Goal: Task Accomplishment & Management: Manage account settings

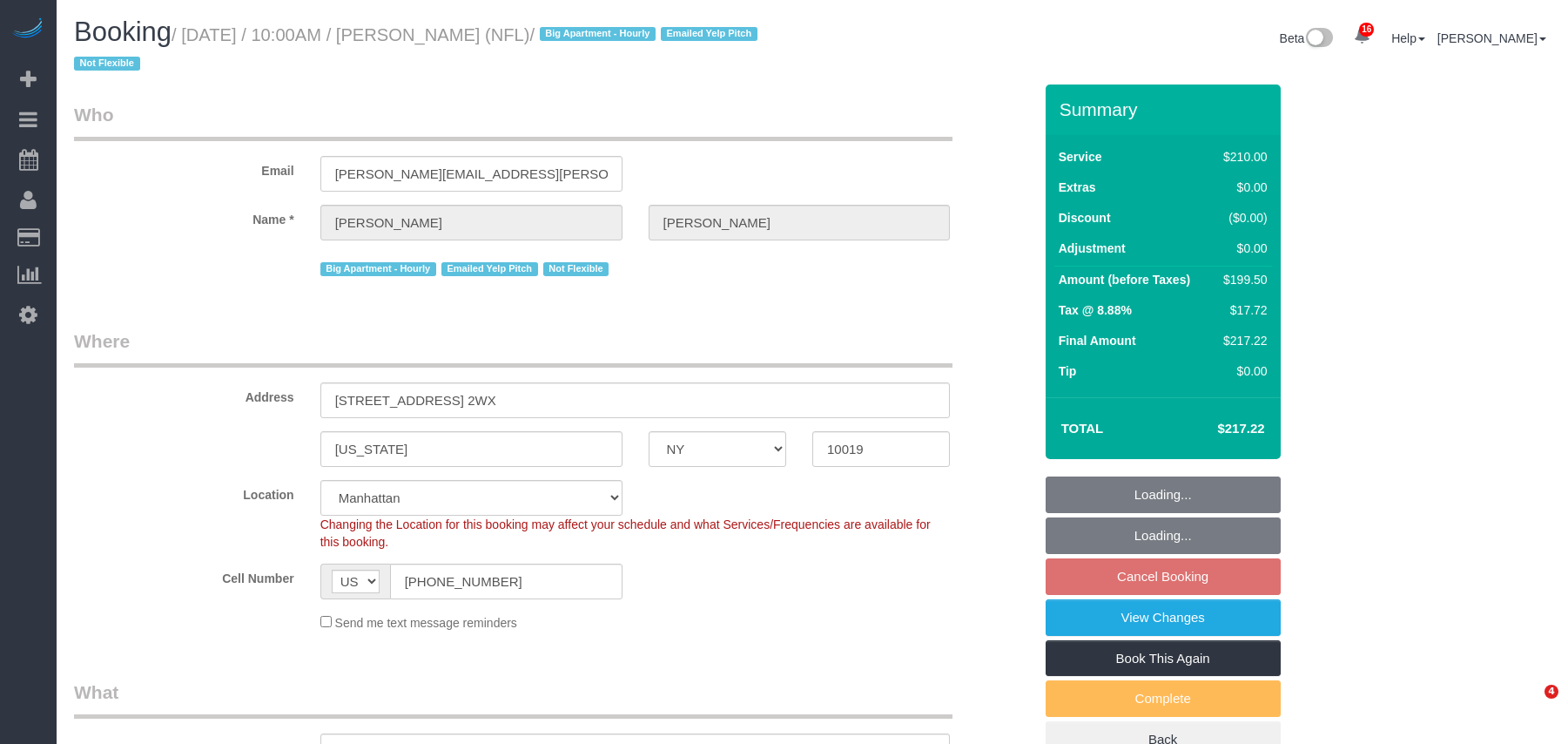
select select "NY"
select select "object:772"
select select "180"
select select "number:89"
select select "number:90"
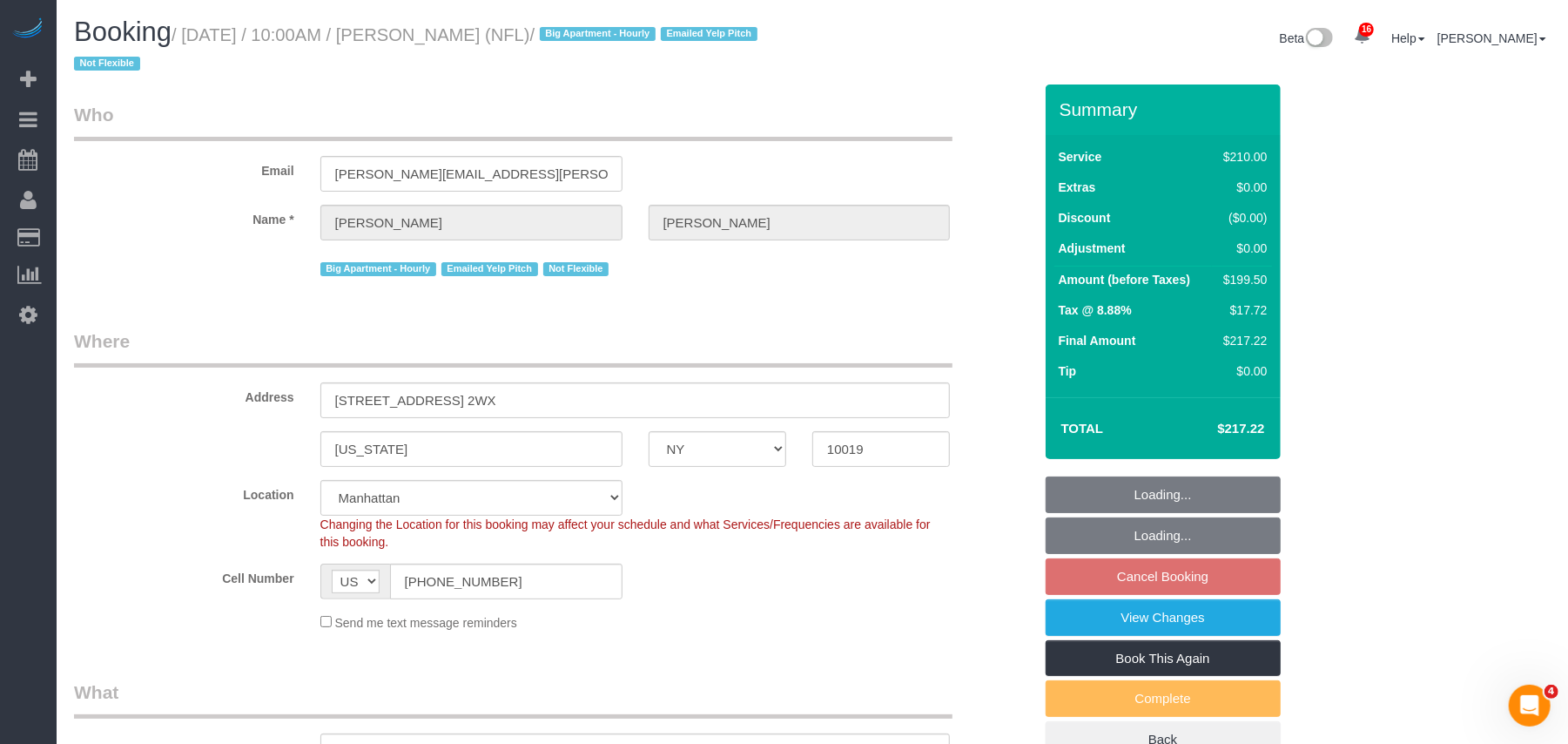
select select "number:15"
select select "number:6"
select select "number:21"
select select "object:1516"
select select "string:stripe-pm_1O1BRP4VGloSiKo7kZRx91vL"
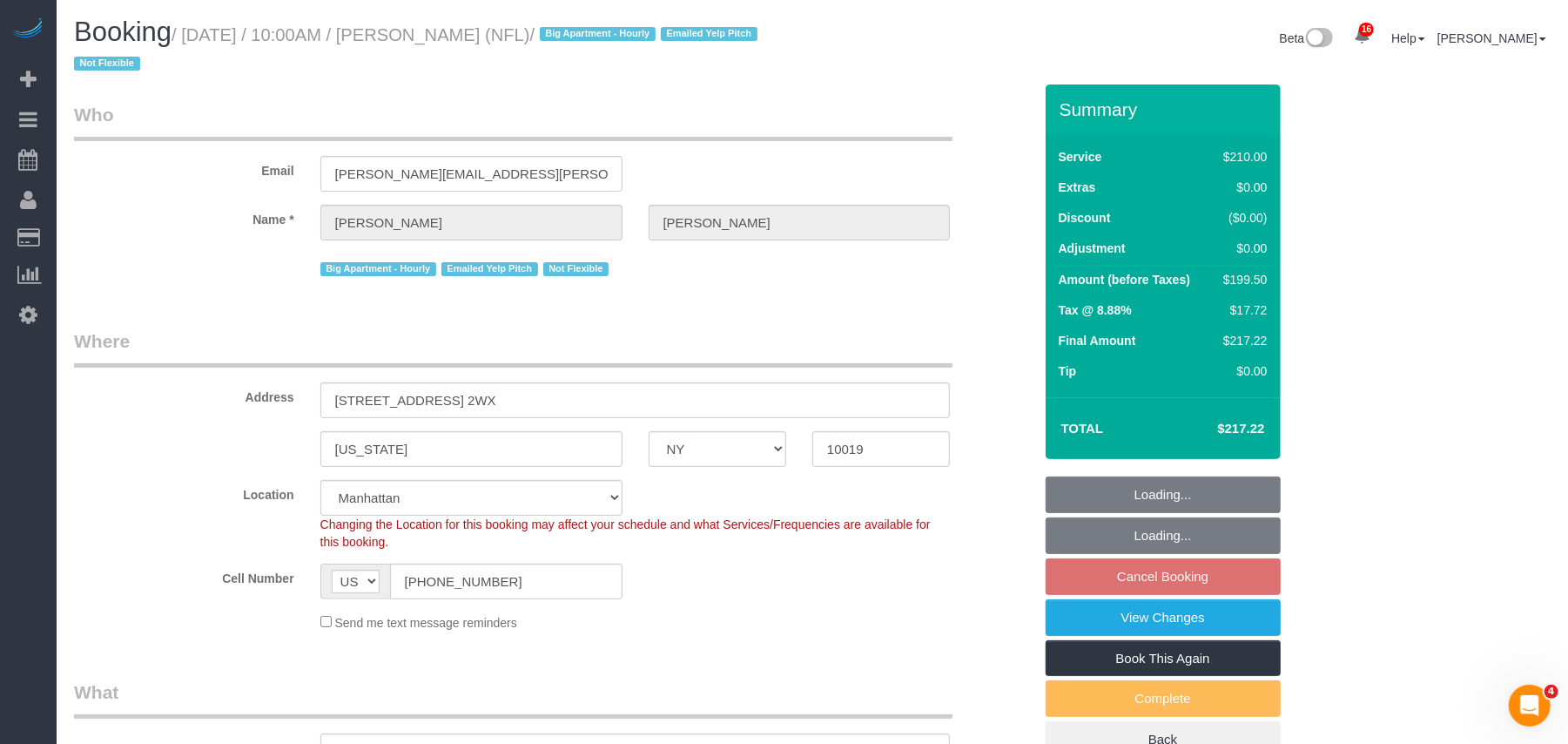
select select "spot3"
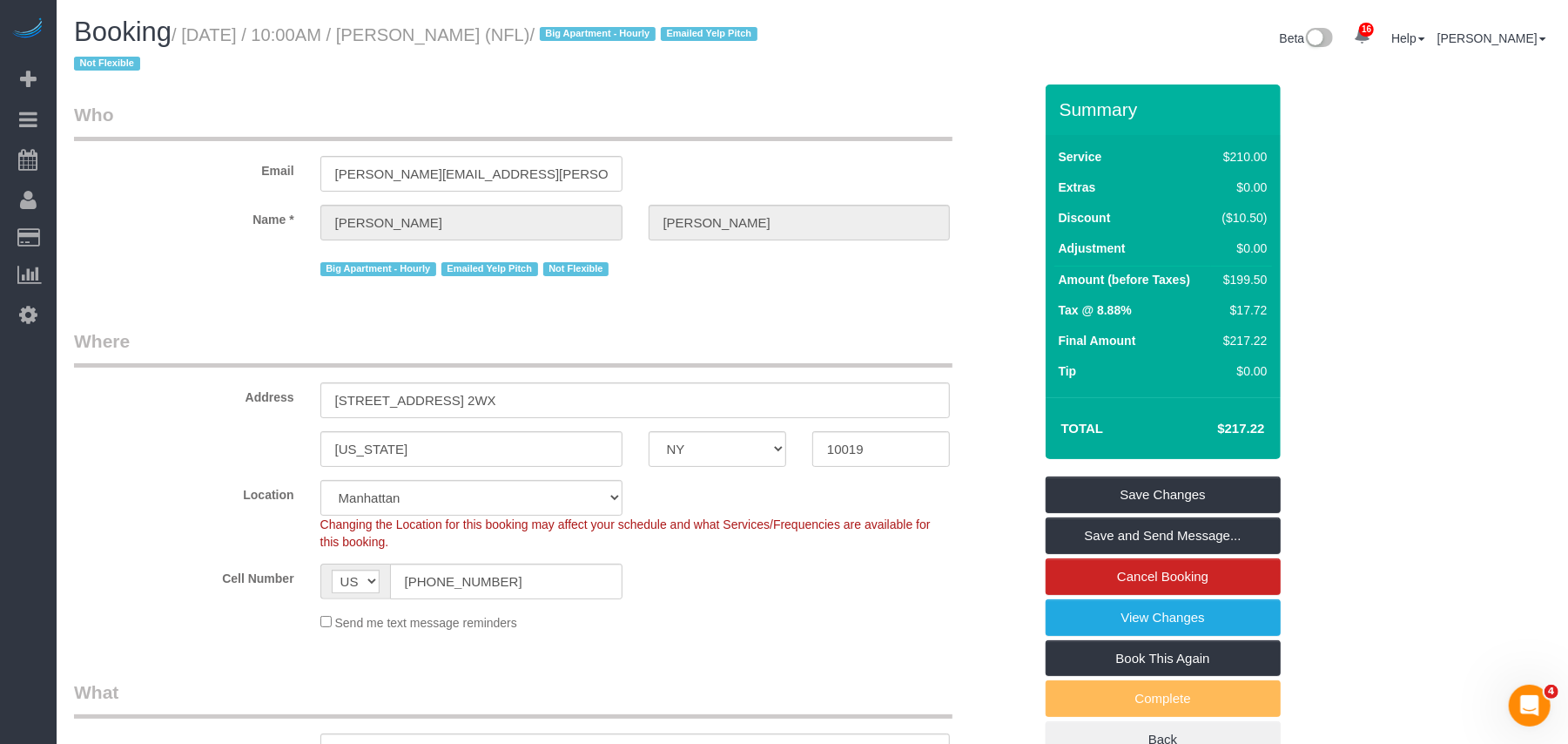
drag, startPoint x: 613, startPoint y: 30, endPoint x: 194, endPoint y: 42, distance: 419.2
click at [194, 42] on small "/ September 14, 2025 / 10:00AM / Tracy Perlman (NFL) / Big Apartment - Hourly E…" at bounding box center [418, 49] width 689 height 49
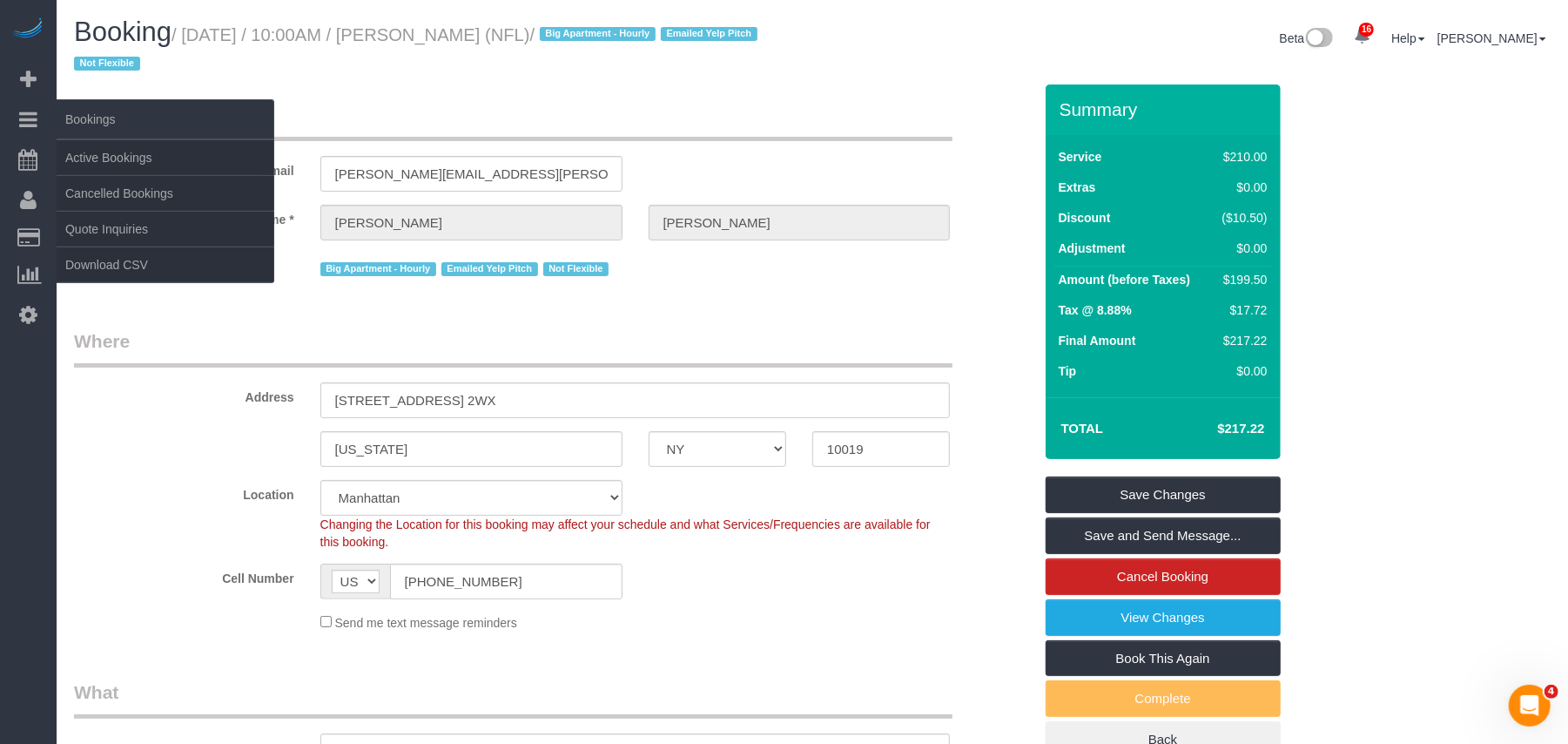
copy small "September 14, 2025 / 10:00AM / Tracy Perlman (NFL)"
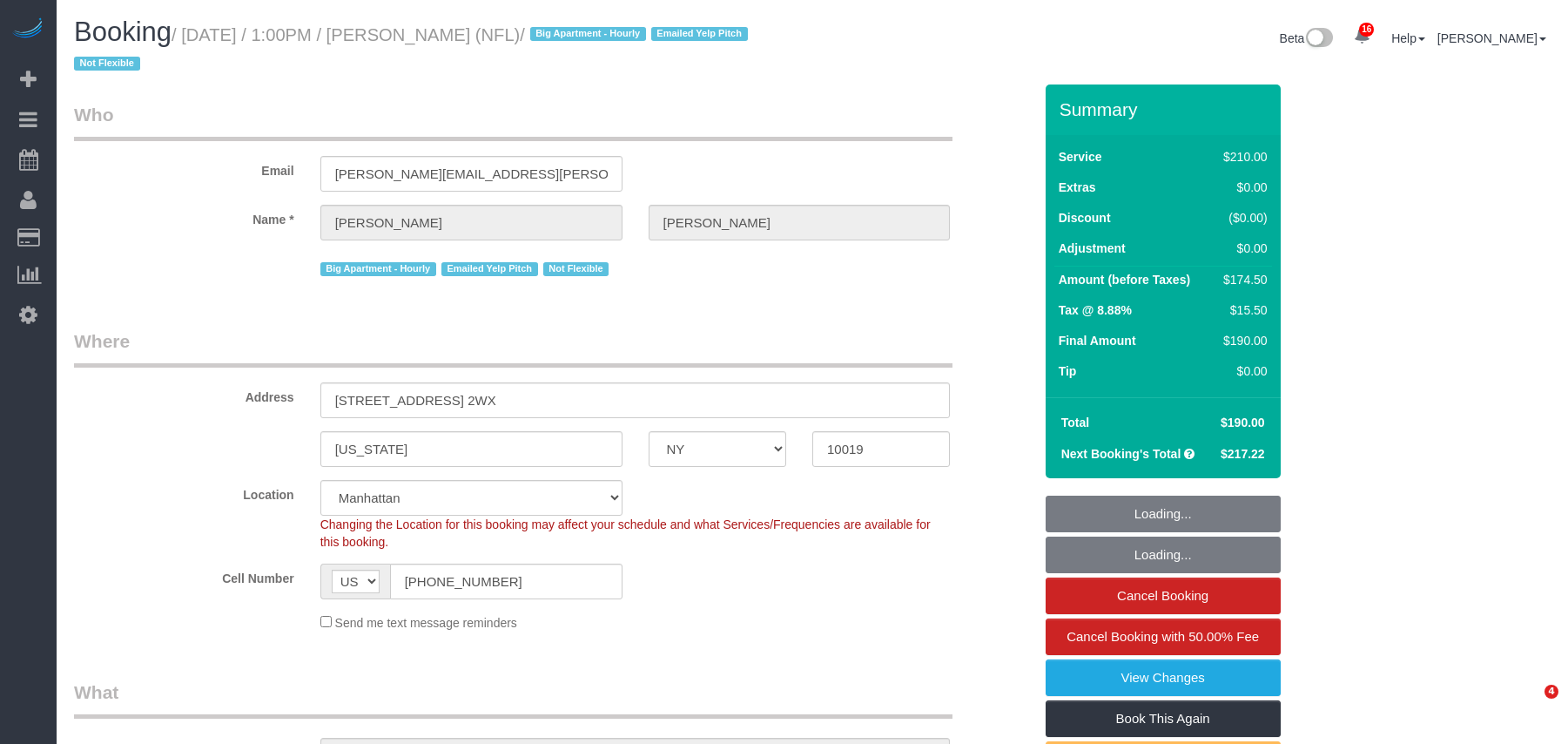
select select "NY"
select select "number:89"
select select "number:90"
select select "number:15"
select select "number:6"
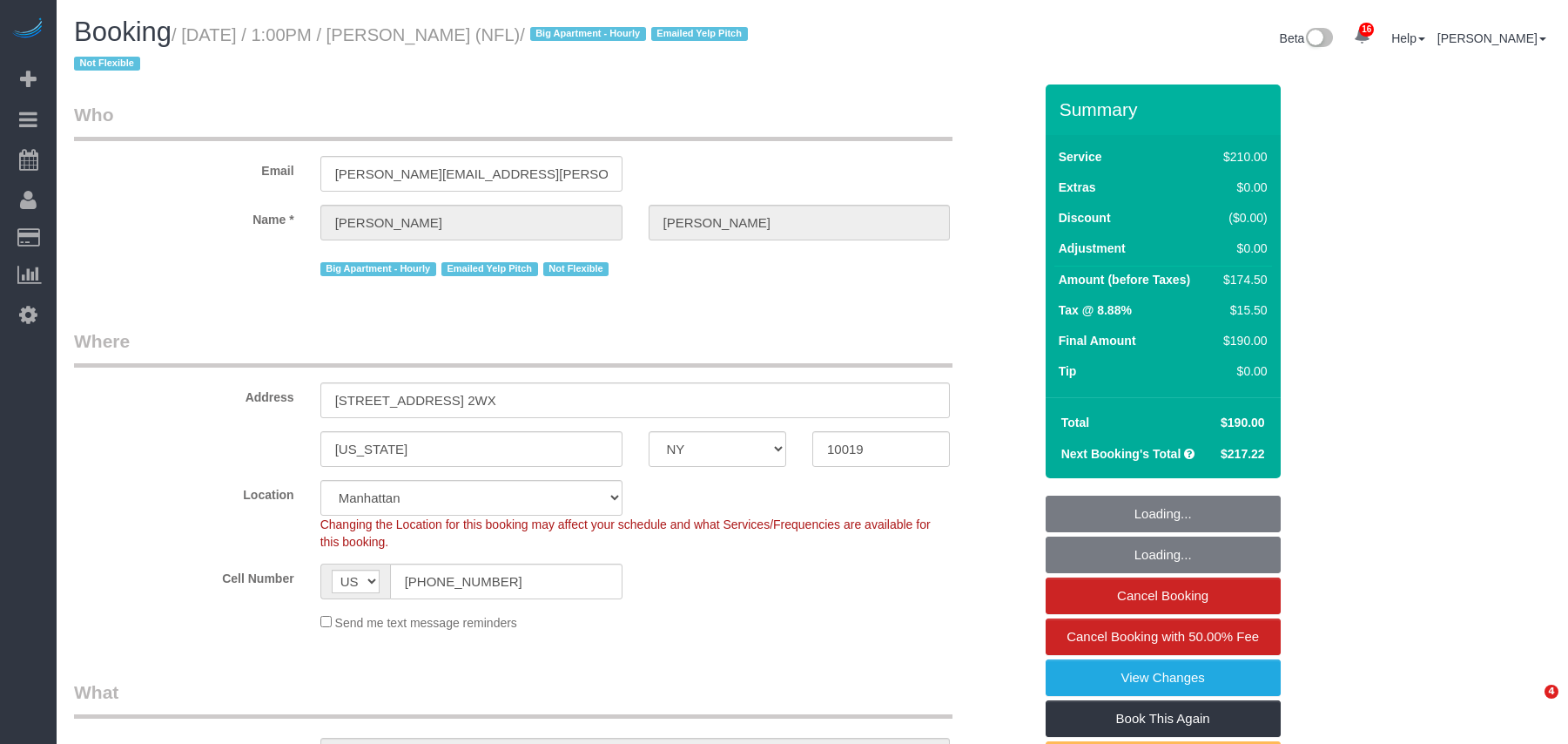
select select "number:21"
select select "object:978"
select select "string:stripe-pm_1O1BRP4VGloSiKo7kZRx91vL"
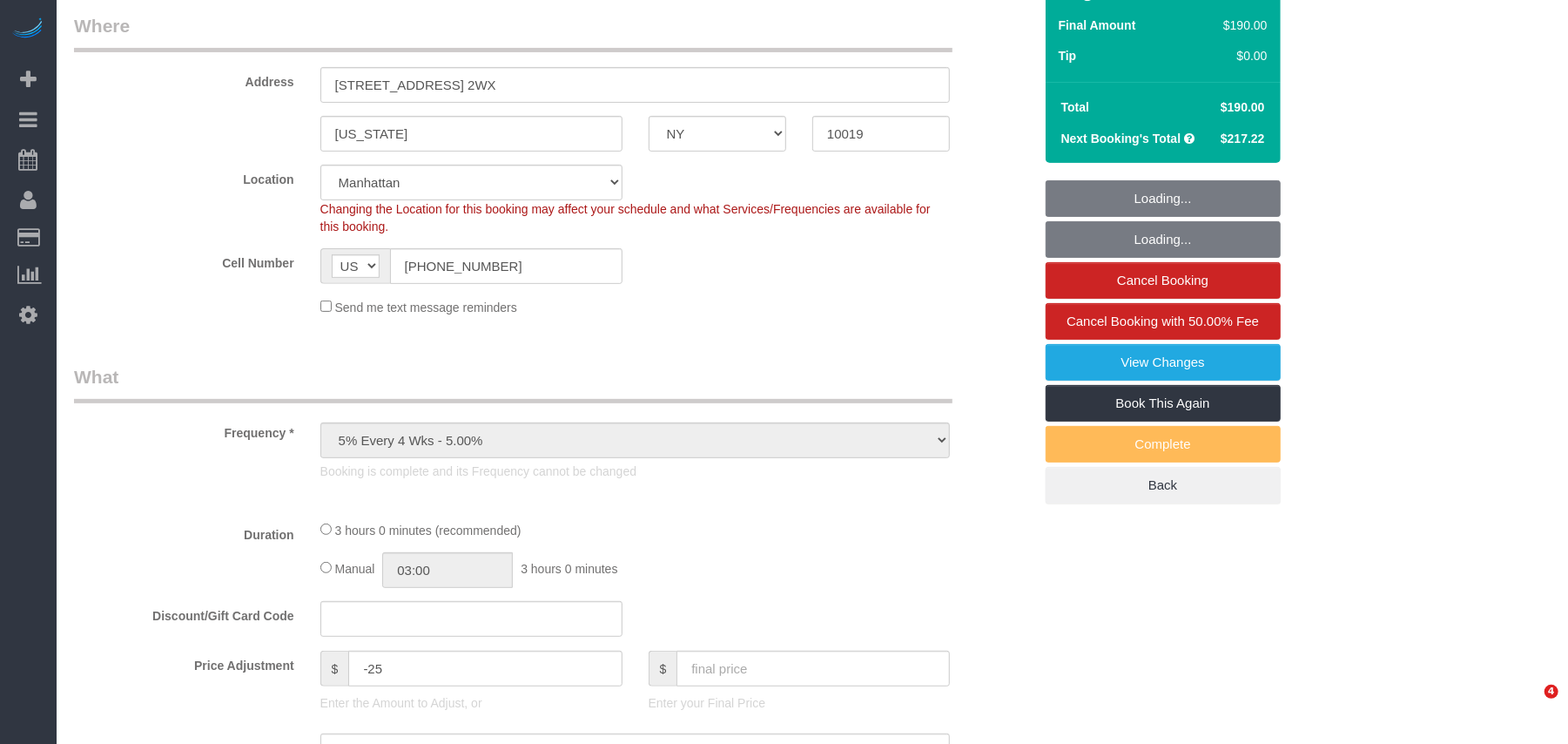
select select "180"
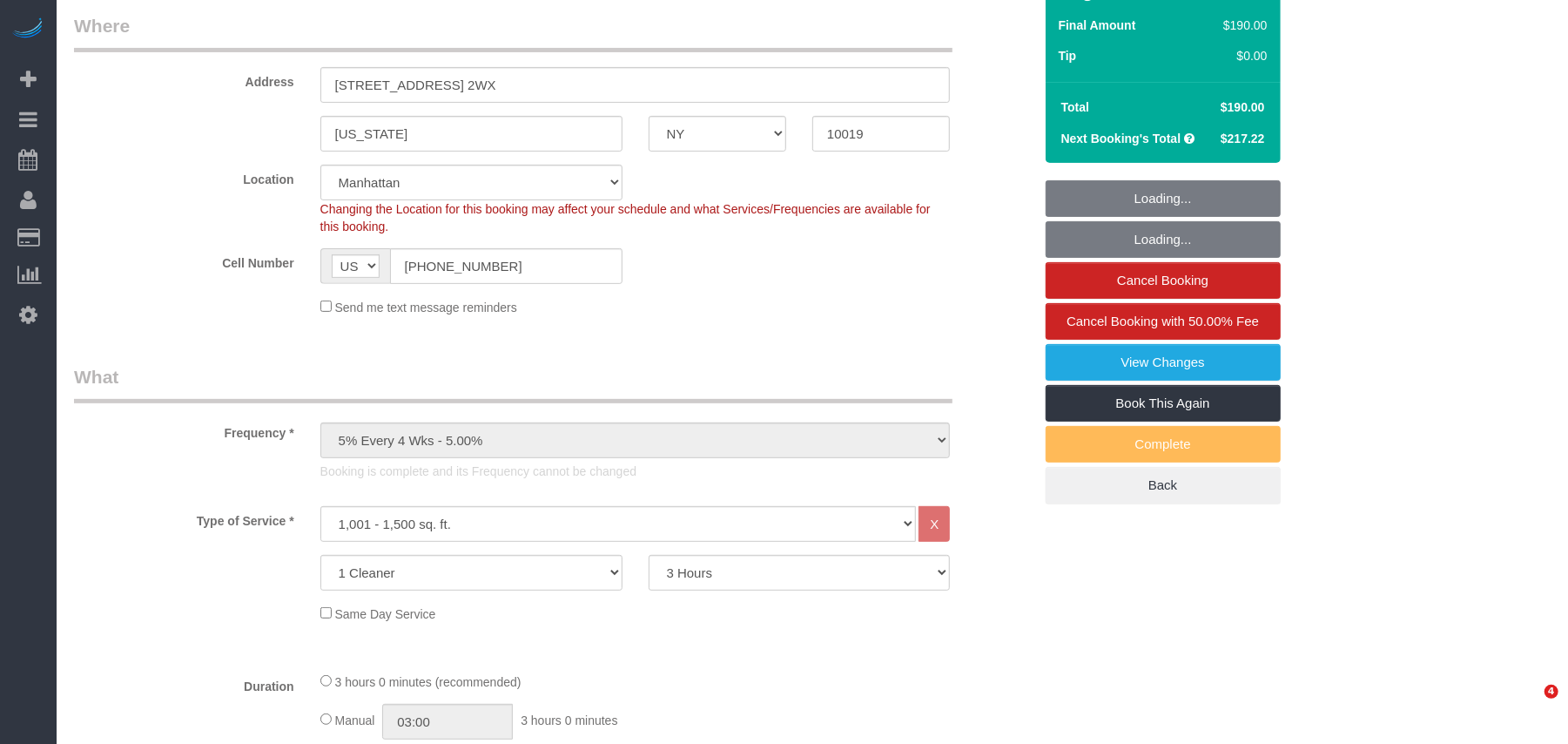
select select "object:1406"
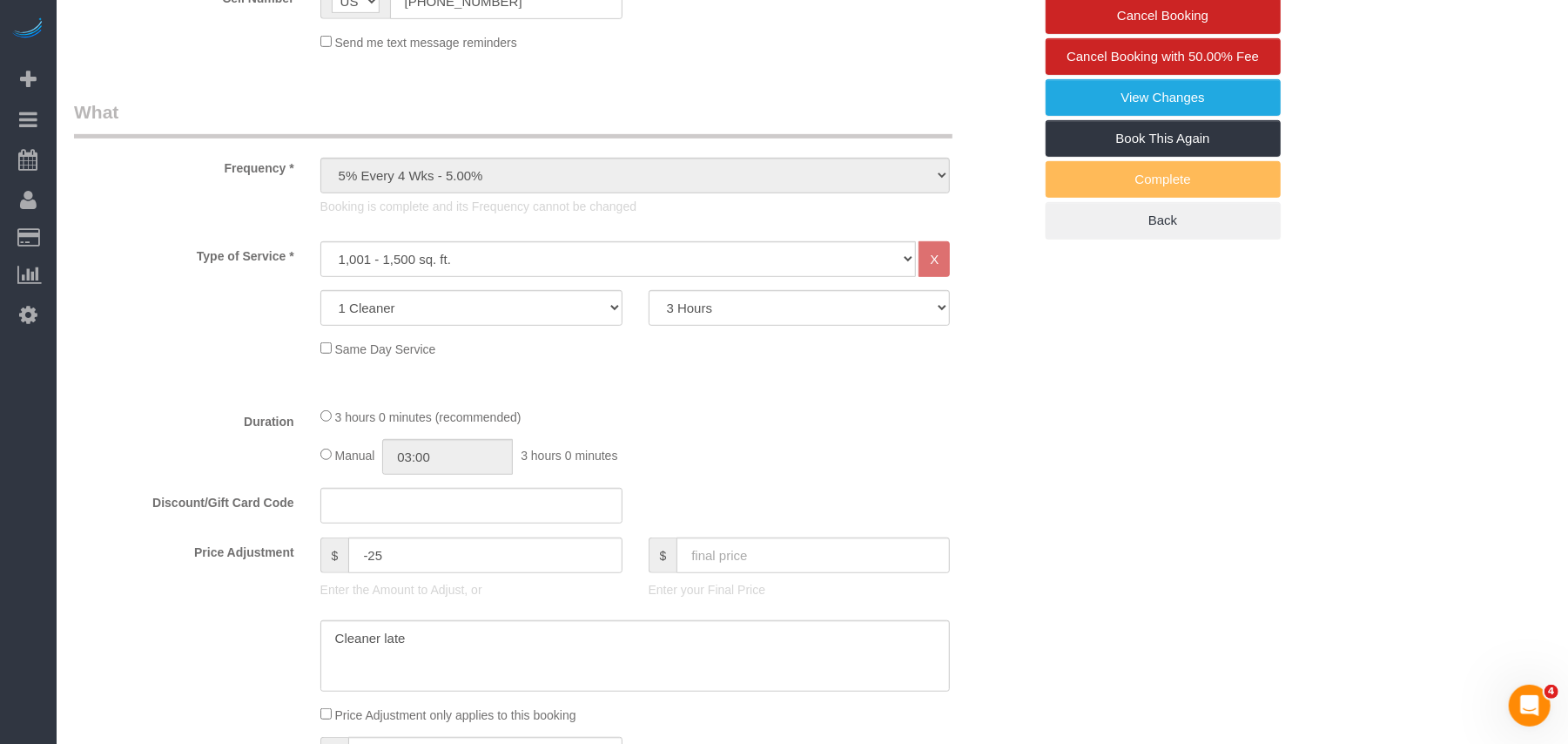
select select "spot1"
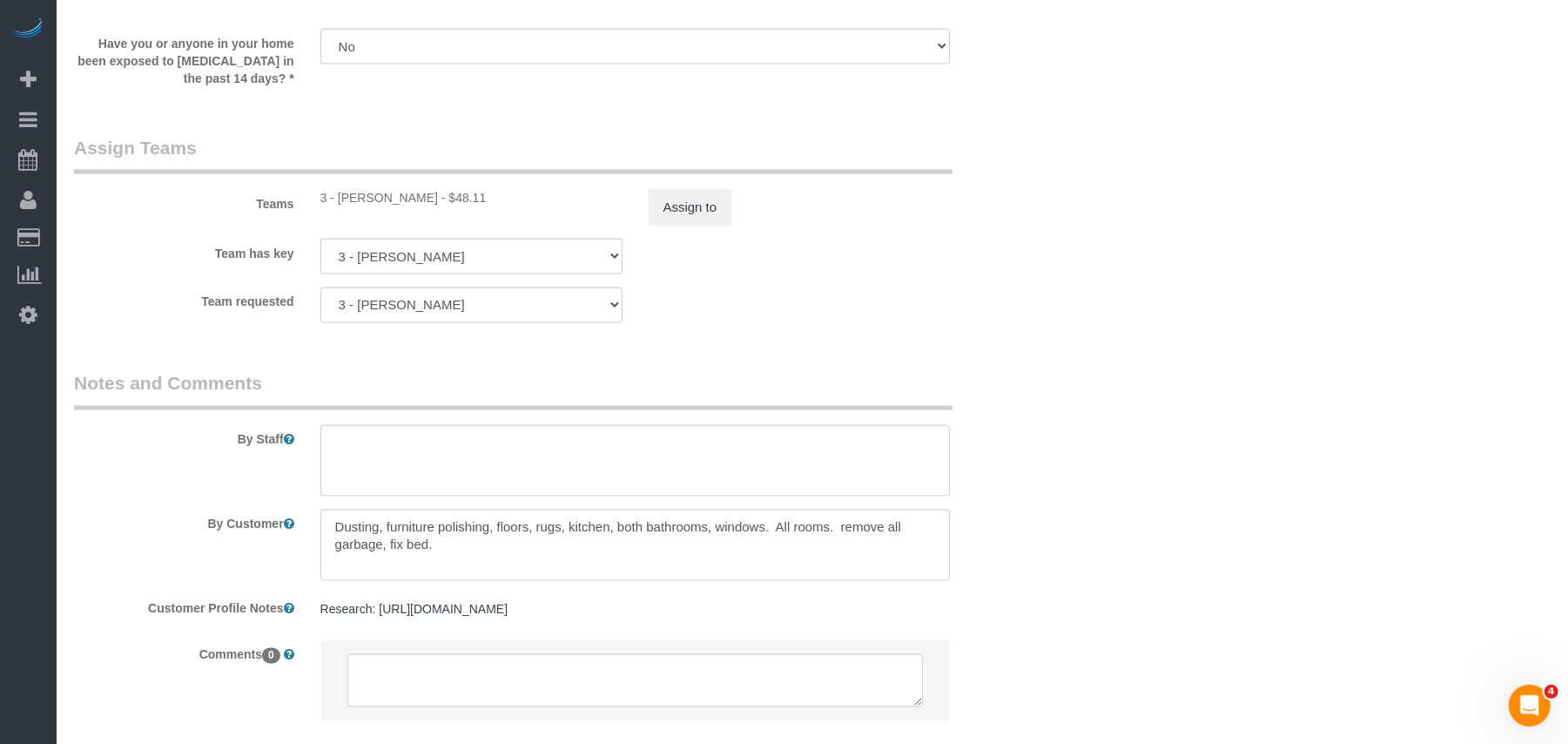
scroll to position [2185, 0]
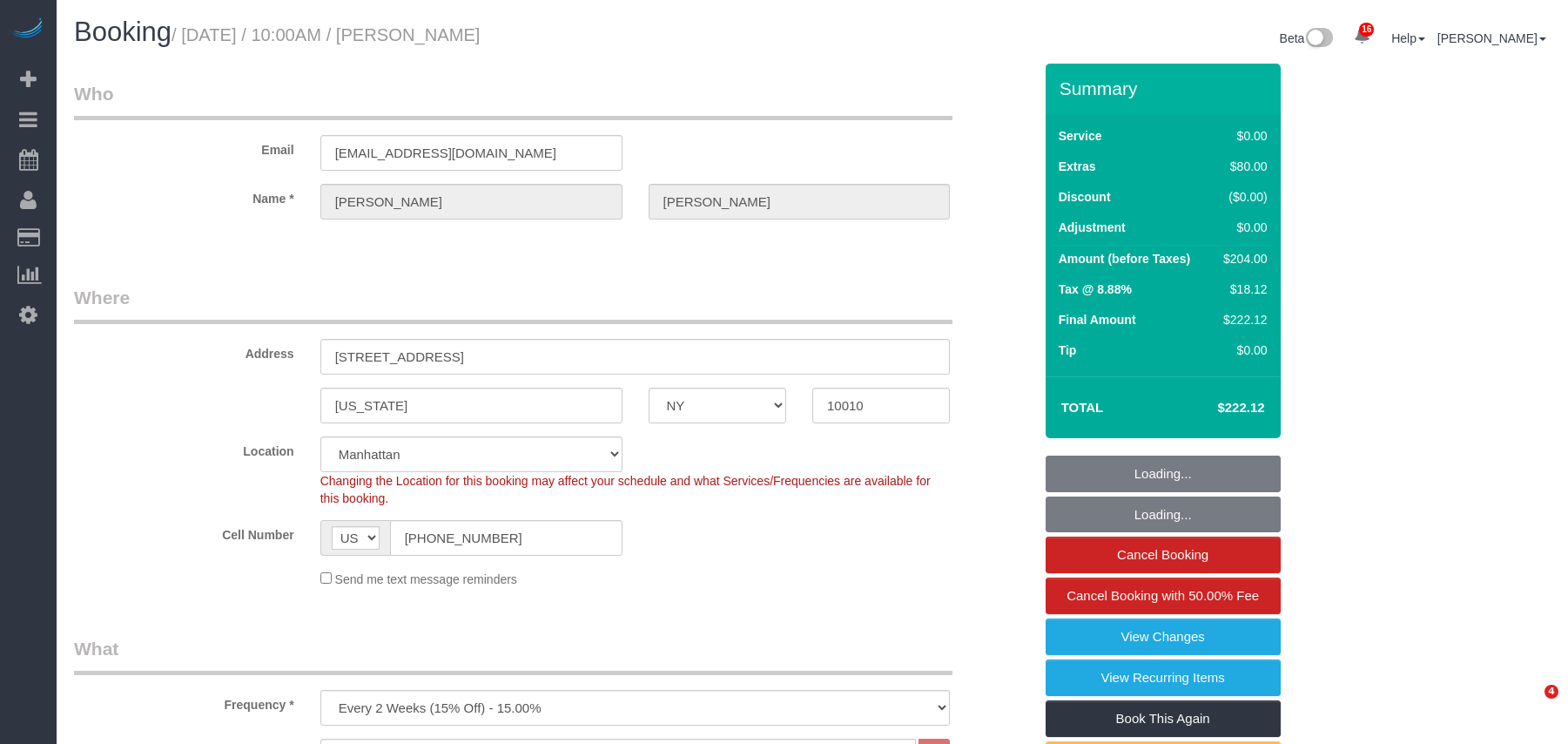
select select "NY"
select select "1"
select select "spot1"
select select "number:58"
select select "number:73"
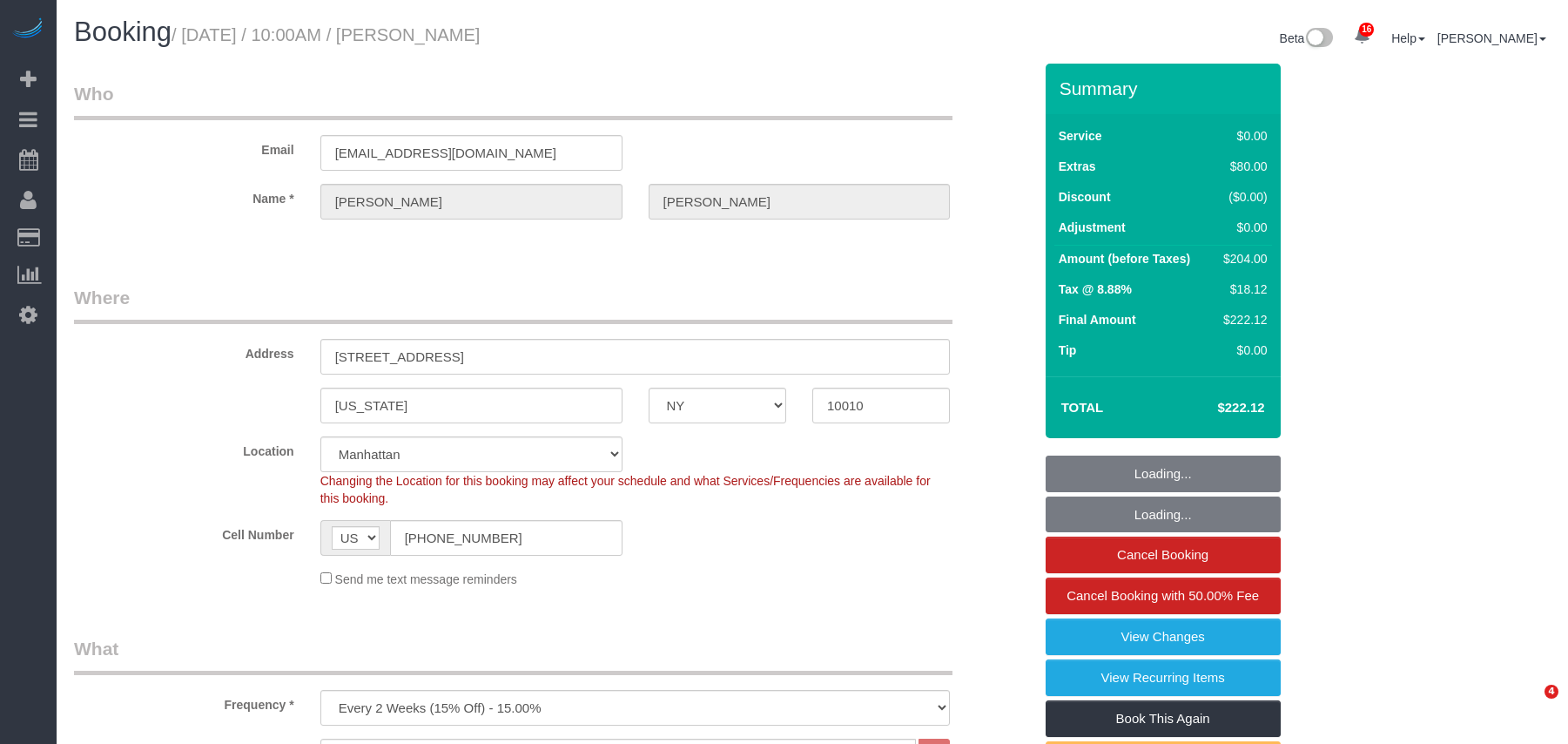
select select "number:14"
select select "number:7"
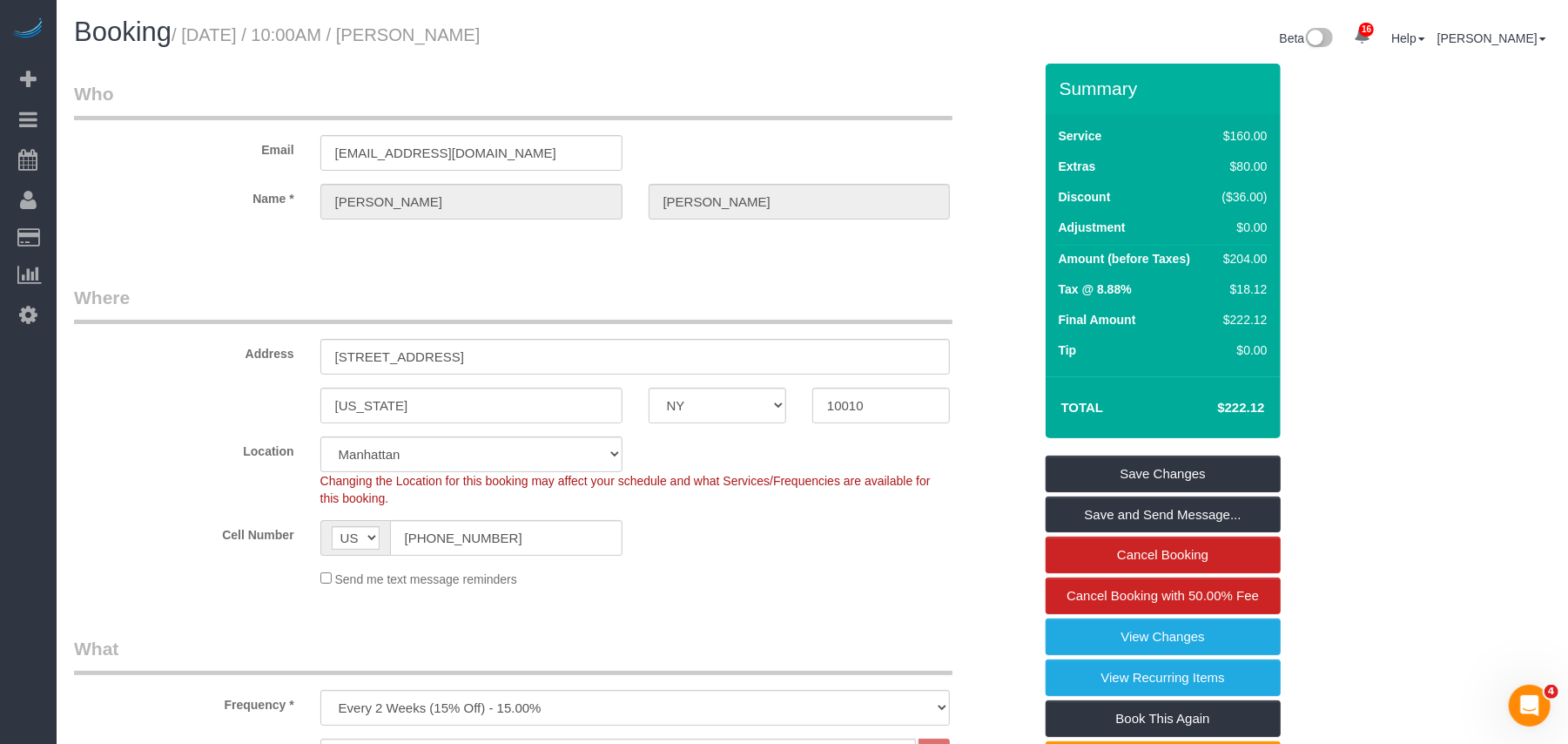
drag, startPoint x: 566, startPoint y: 39, endPoint x: 193, endPoint y: 40, distance: 373.0
click at [193, 40] on h1 "Booking / September 11, 2025 / 10:00AM / Sam Kochman" at bounding box center [436, 32] width 725 height 30
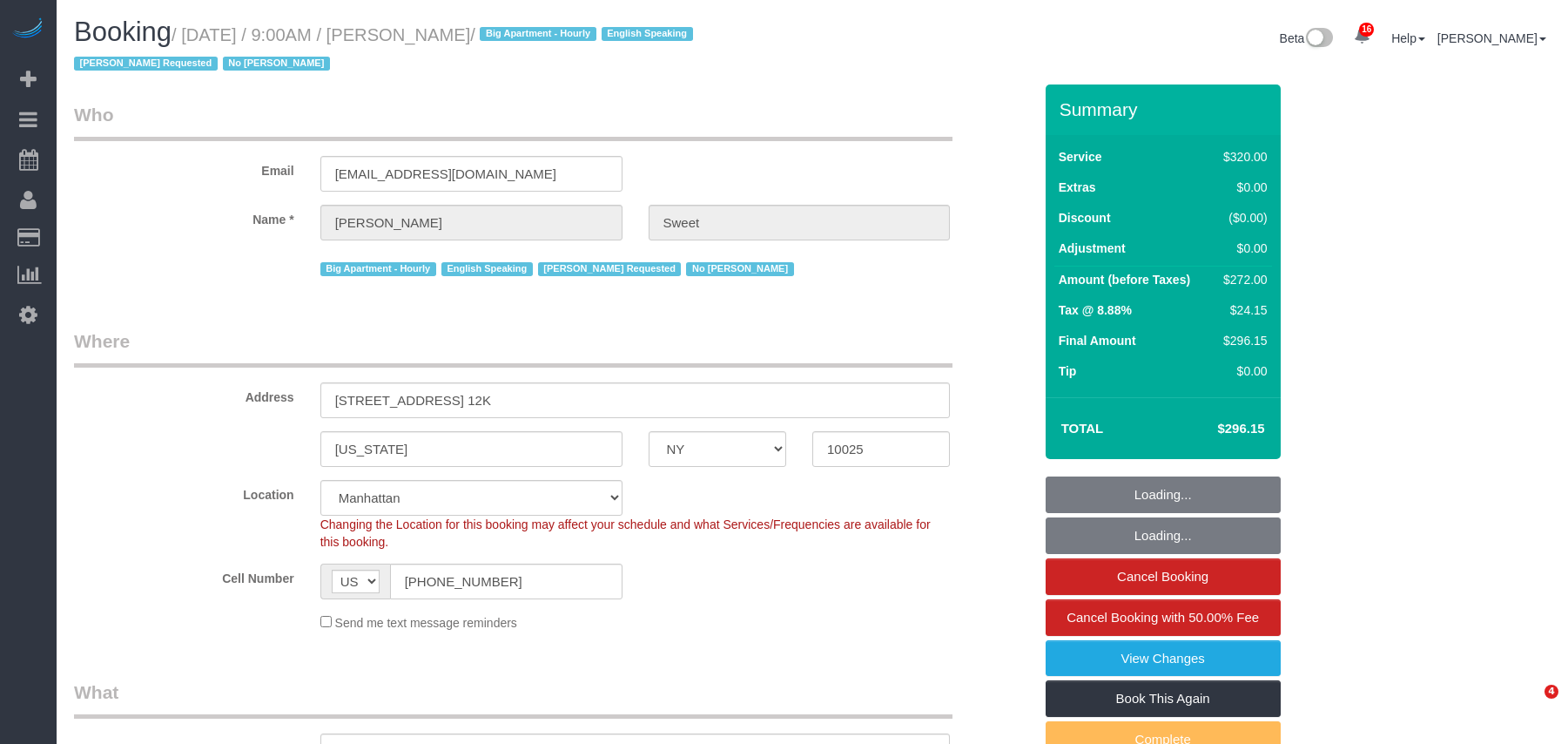
select select "NY"
select select "240"
select select "spot1"
select select "number:89"
select select "number:90"
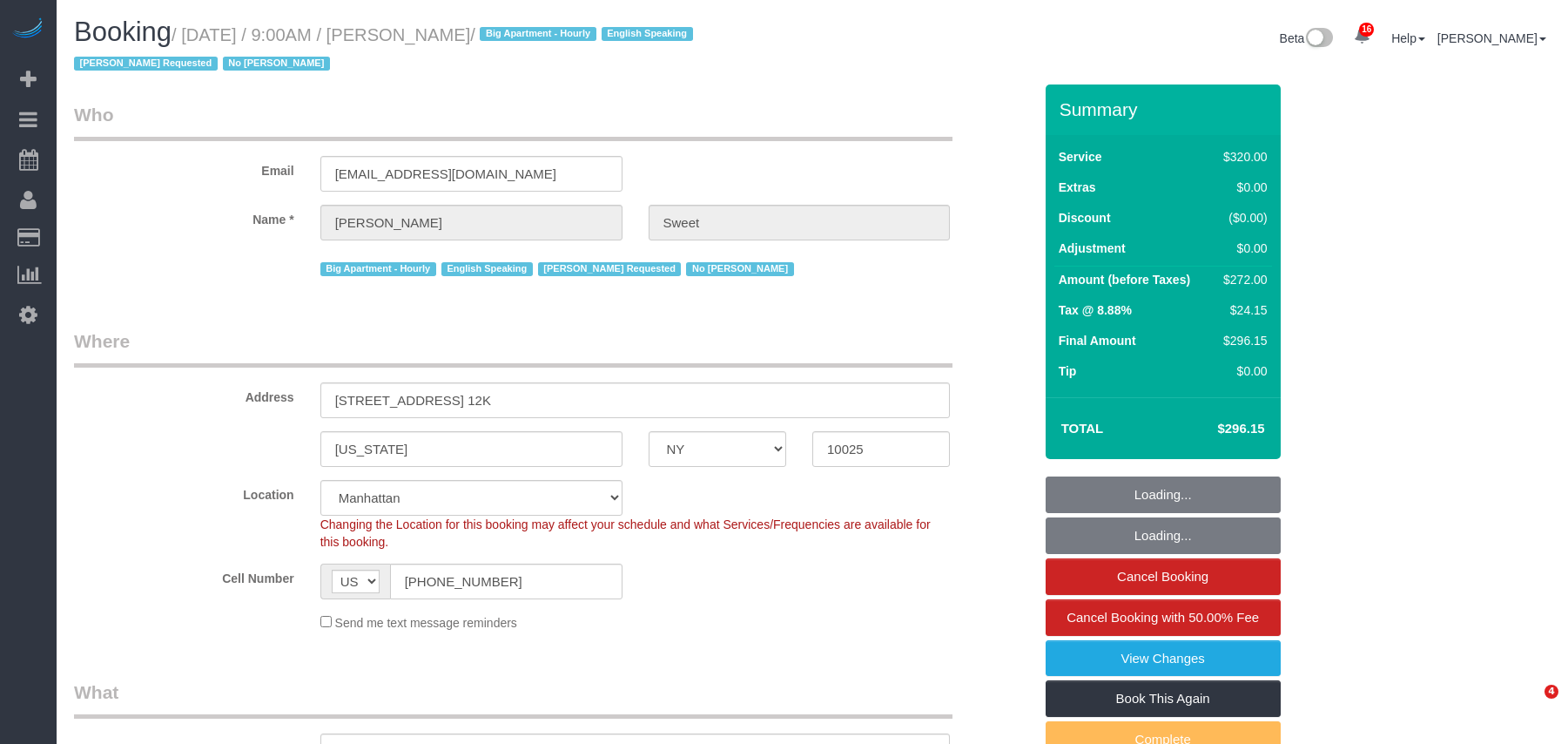
select select "number:15"
select select "number:7"
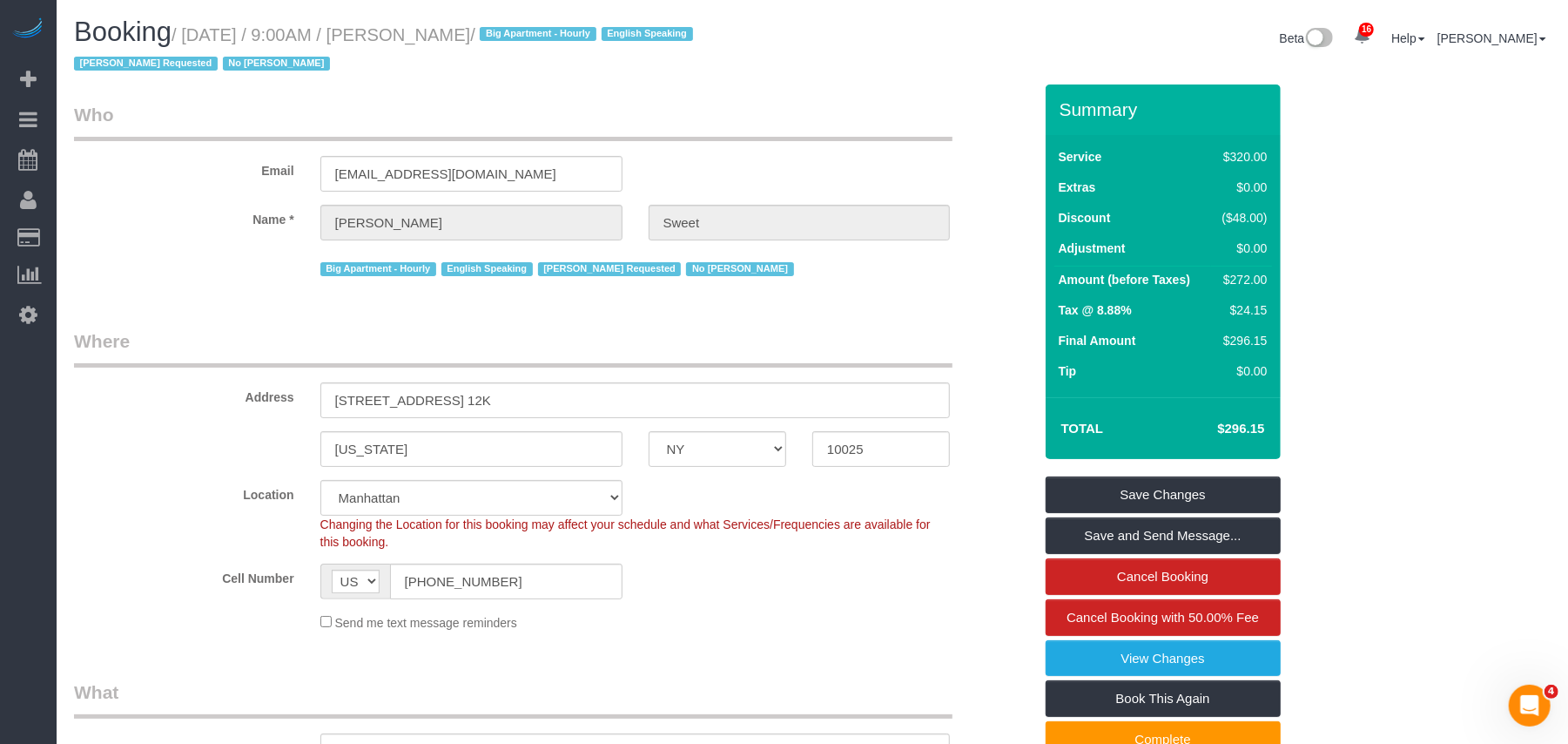
drag, startPoint x: 524, startPoint y: 39, endPoint x: 186, endPoint y: 37, distance: 338.0
click at [186, 37] on small "/ [DATE] / 9:00AM / [PERSON_NAME] / Big Apartment - Hourly English Speaking [PE…" at bounding box center [386, 49] width 624 height 49
copy small "[DATE] / 9:00AM / [PERSON_NAME]"
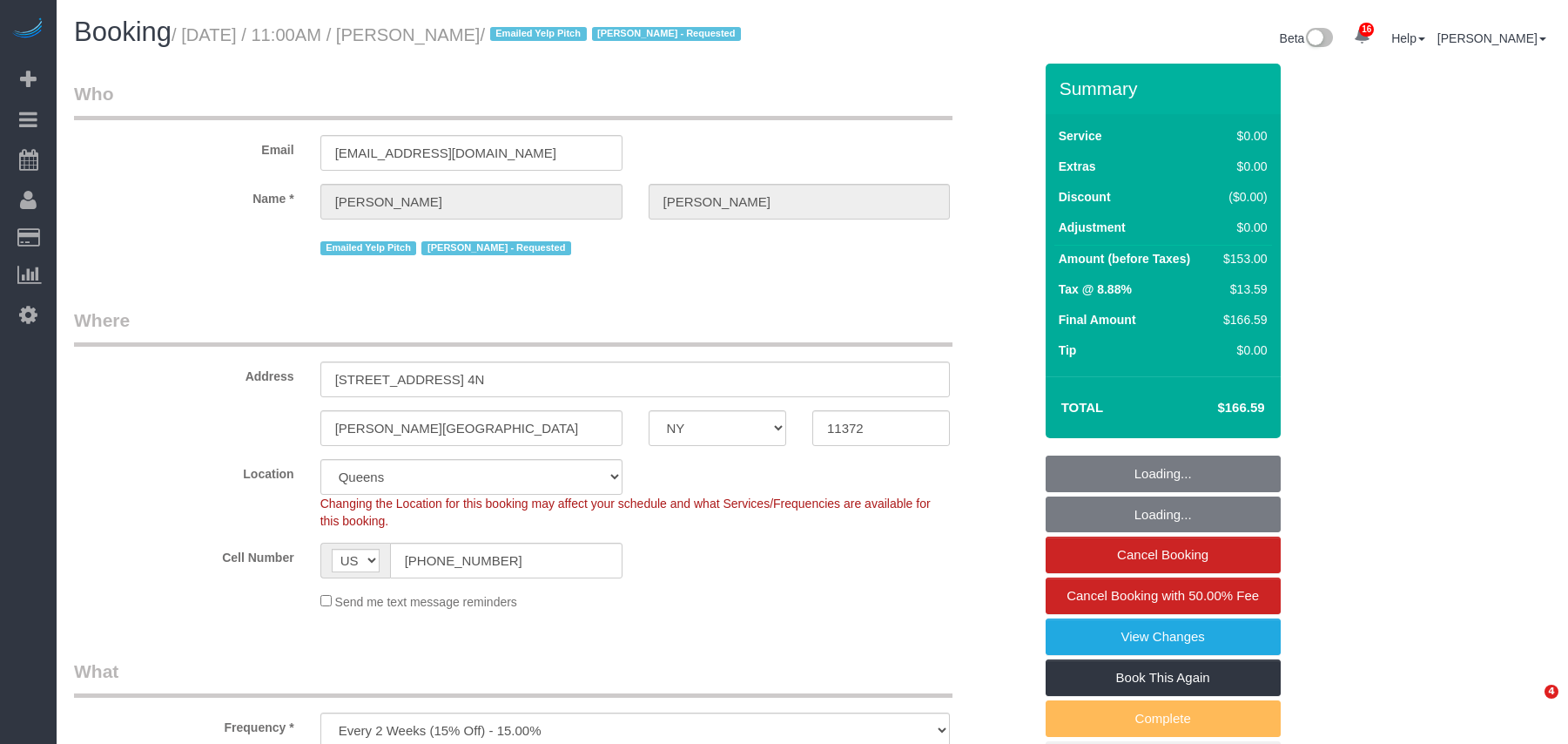
select select "NY"
select select "2"
select select "spot1"
select select "number:89"
select select "number:90"
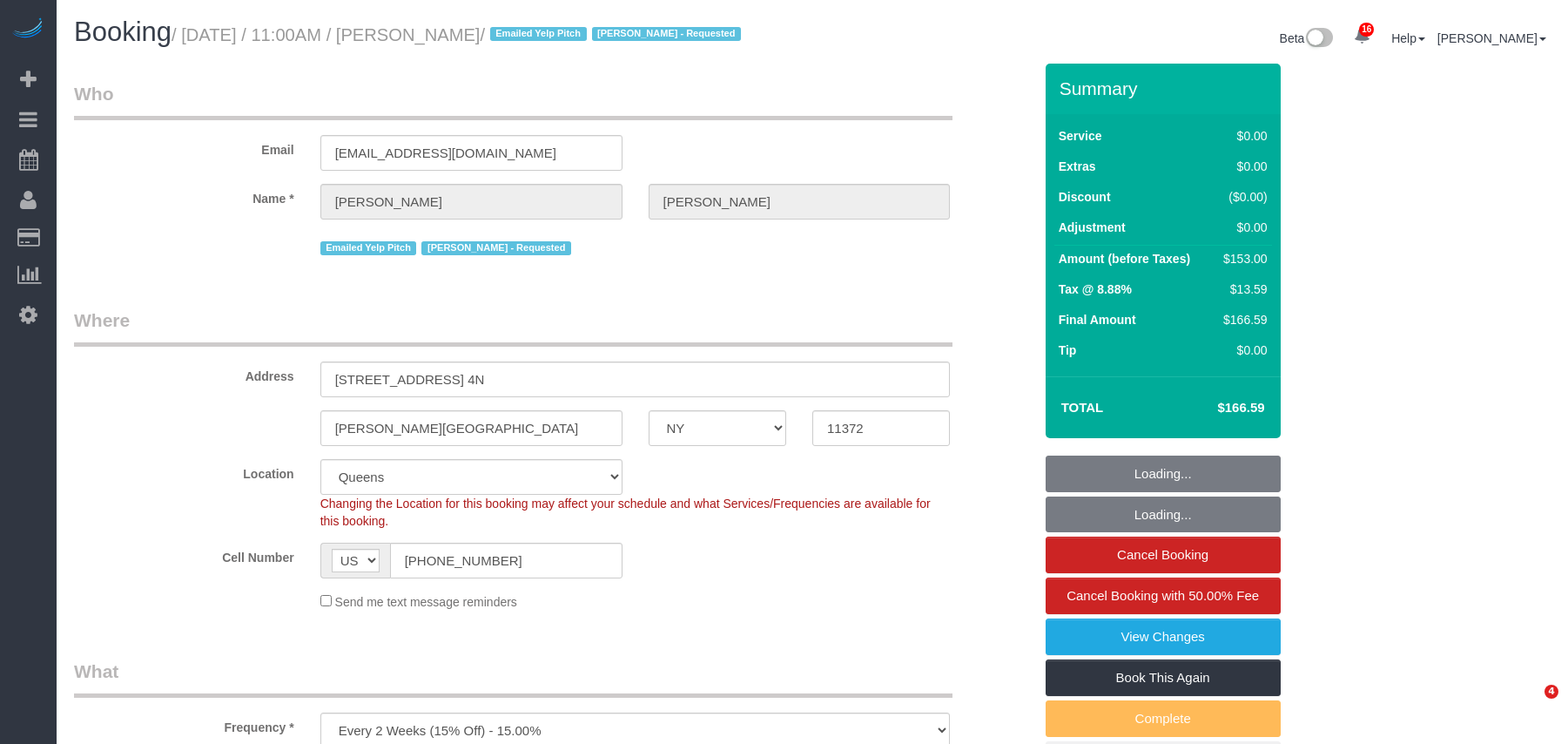
select select "number:15"
select select "number:5"
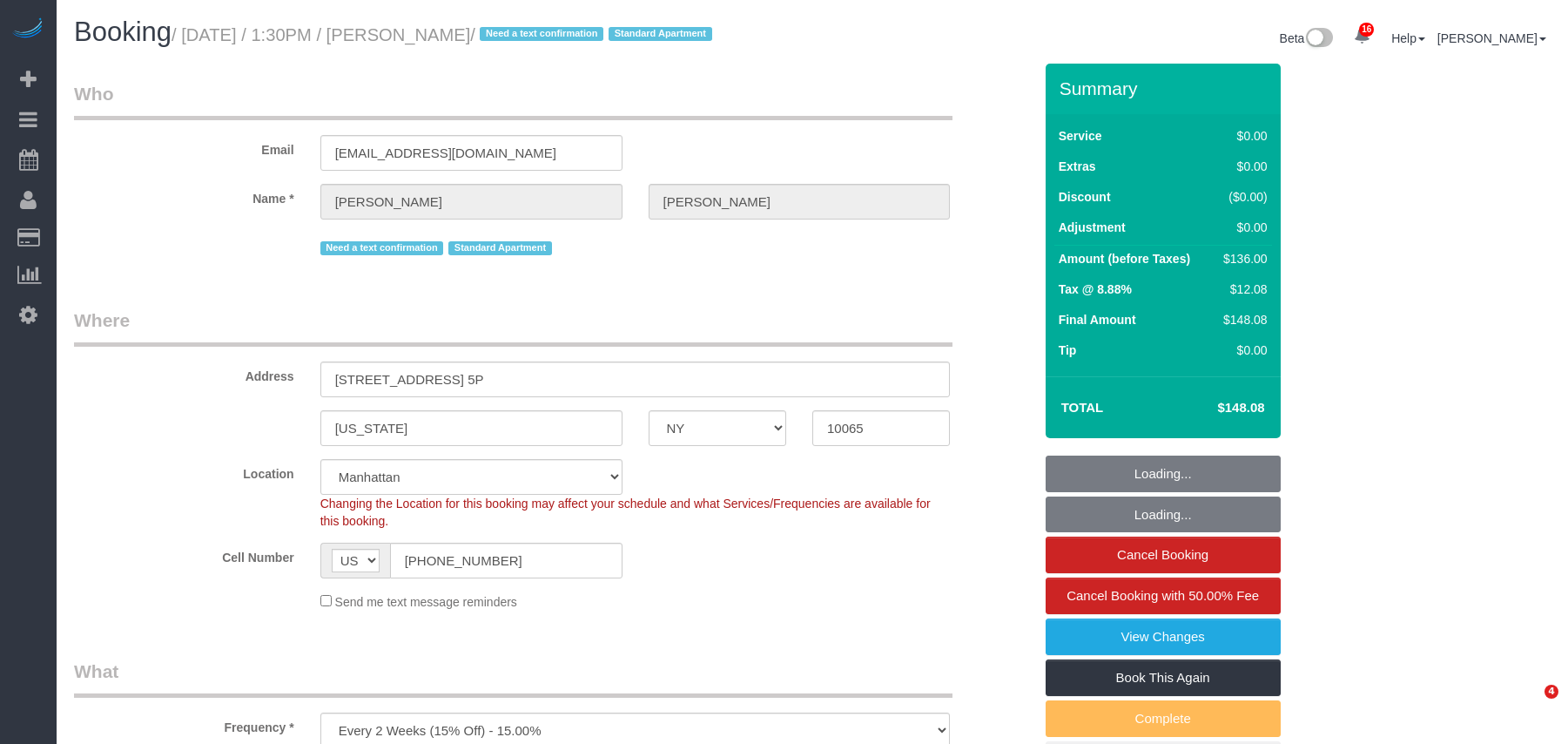
select select "NY"
select select "1"
select select "number:57"
select select "number:75"
select select "number:15"
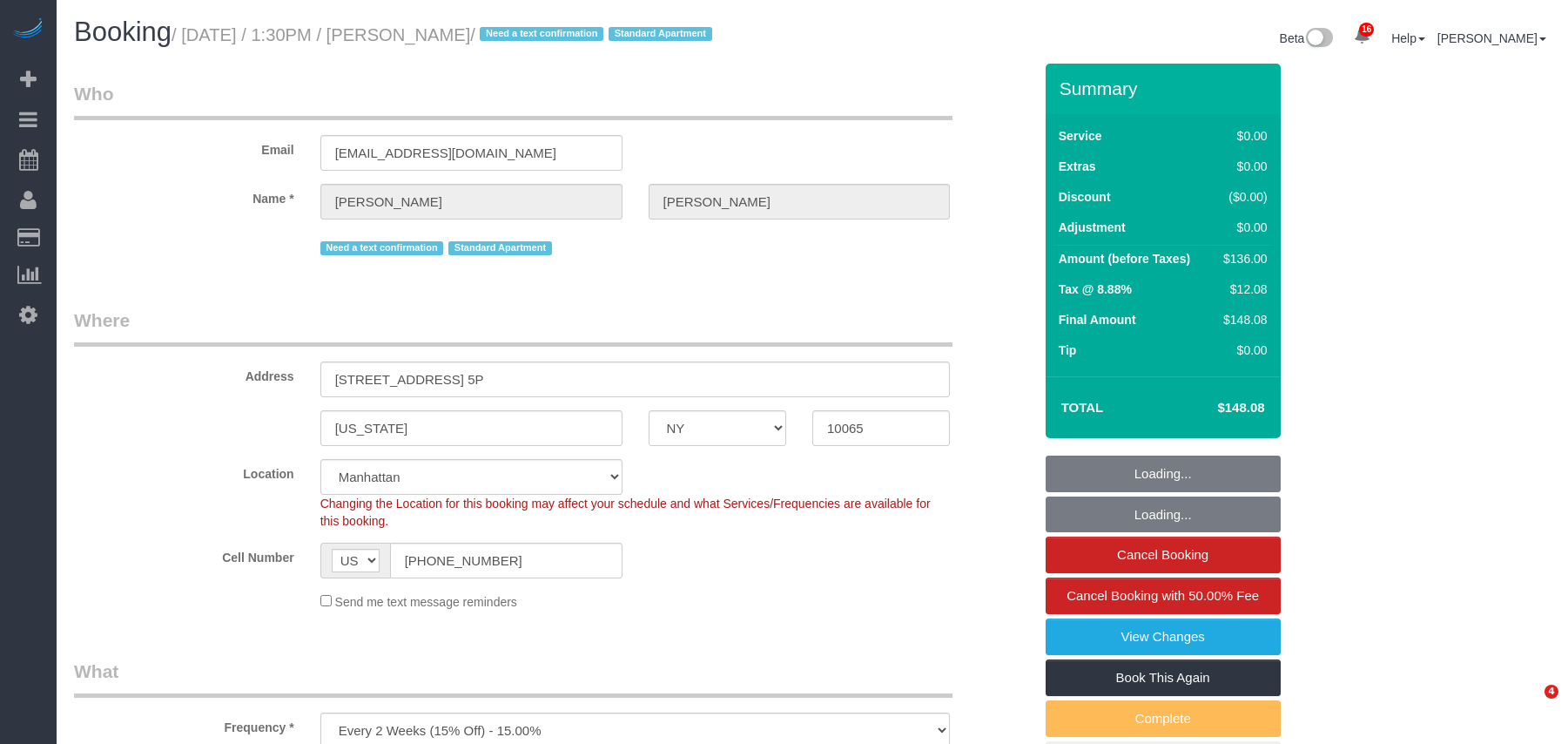
select select "number:5"
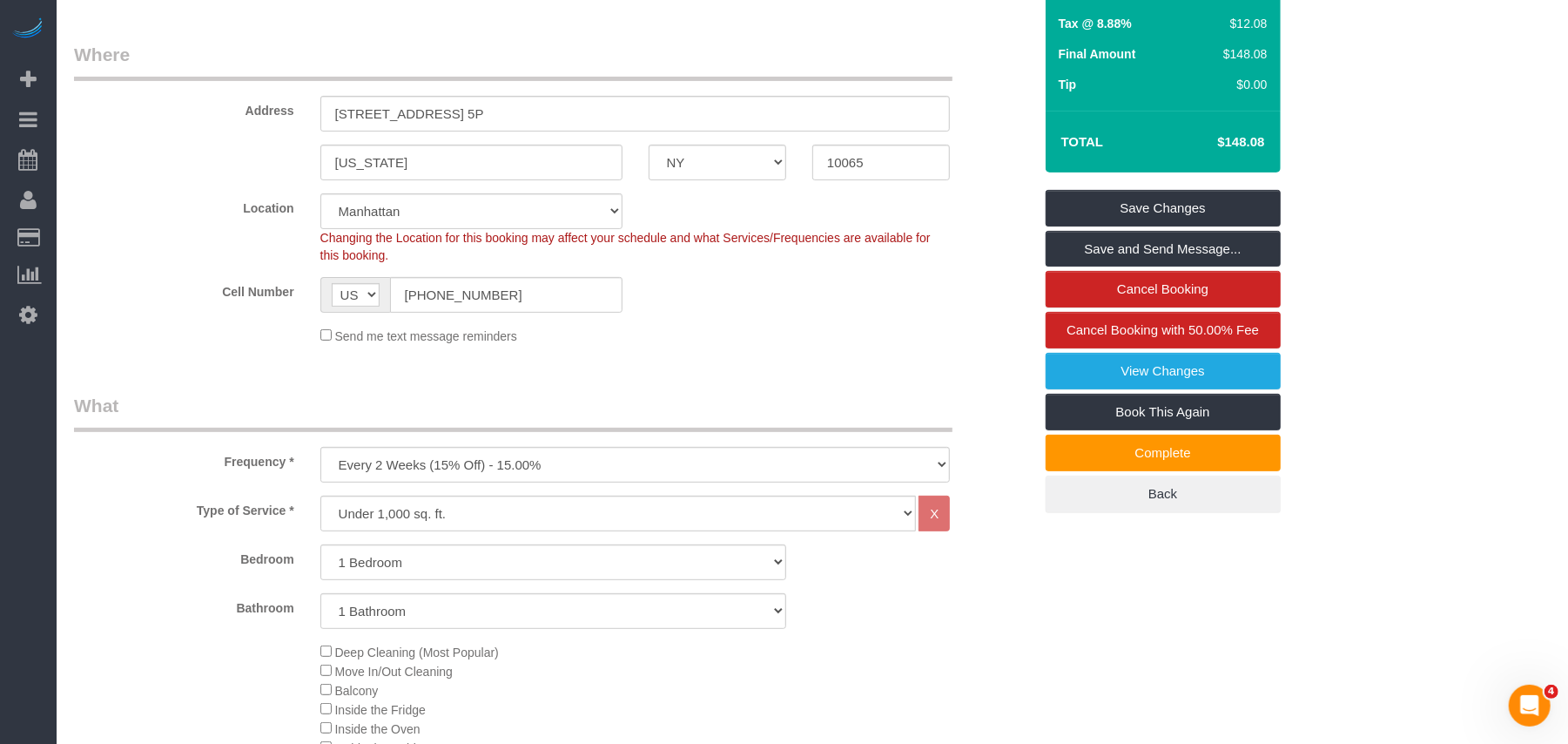
scroll to position [231, 0]
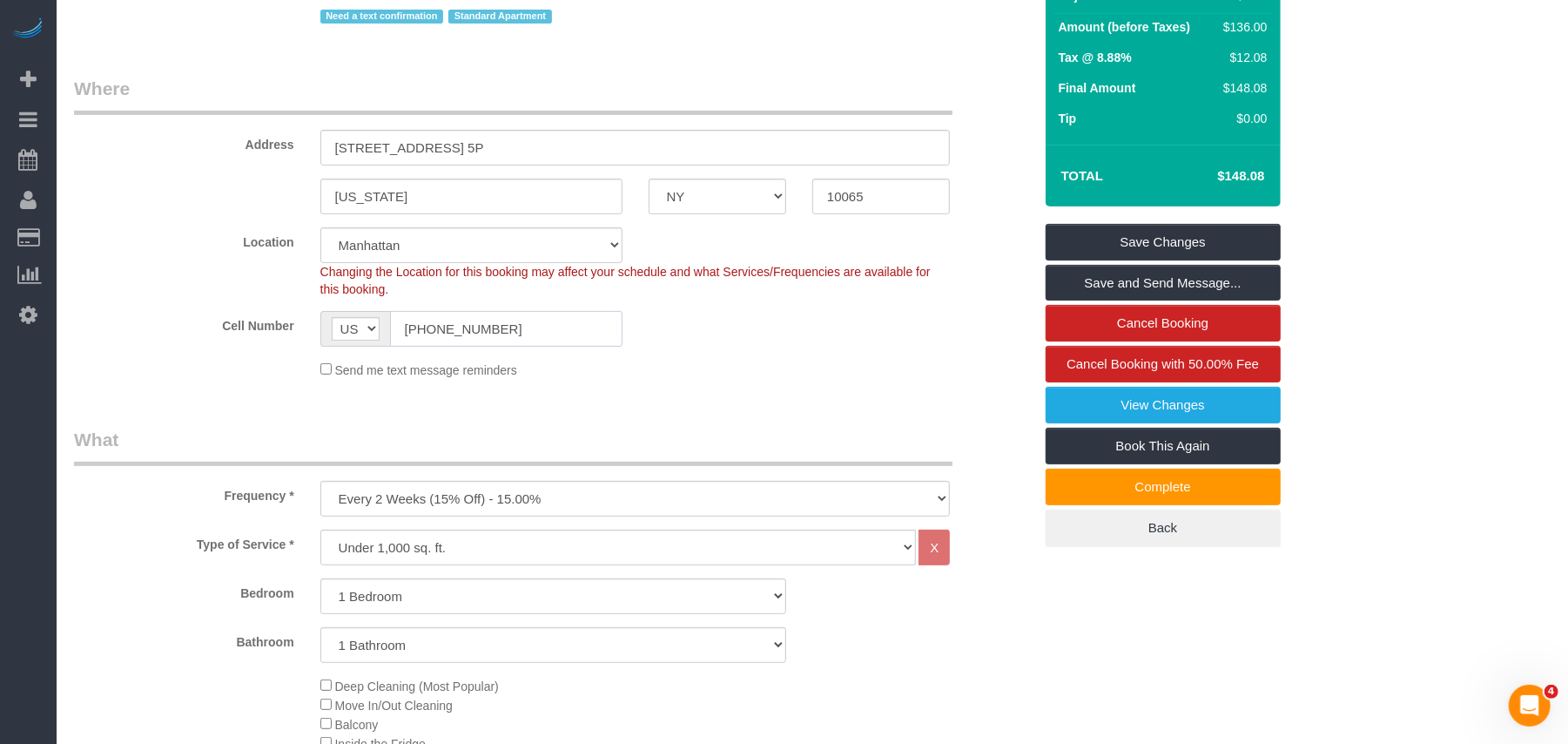
click at [440, 347] on input "(952) 956-2841" at bounding box center [506, 329] width 232 height 36
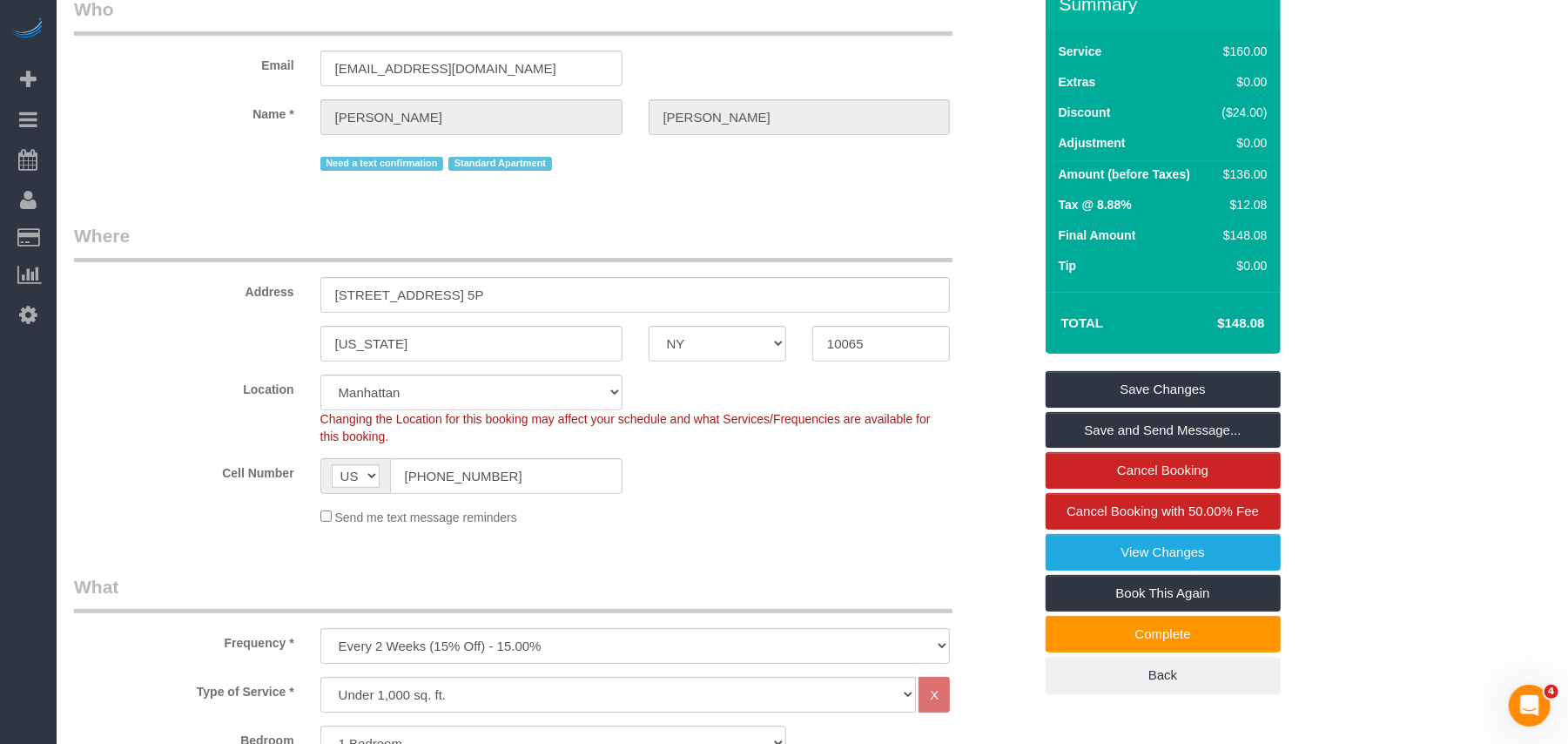
scroll to position [0, 0]
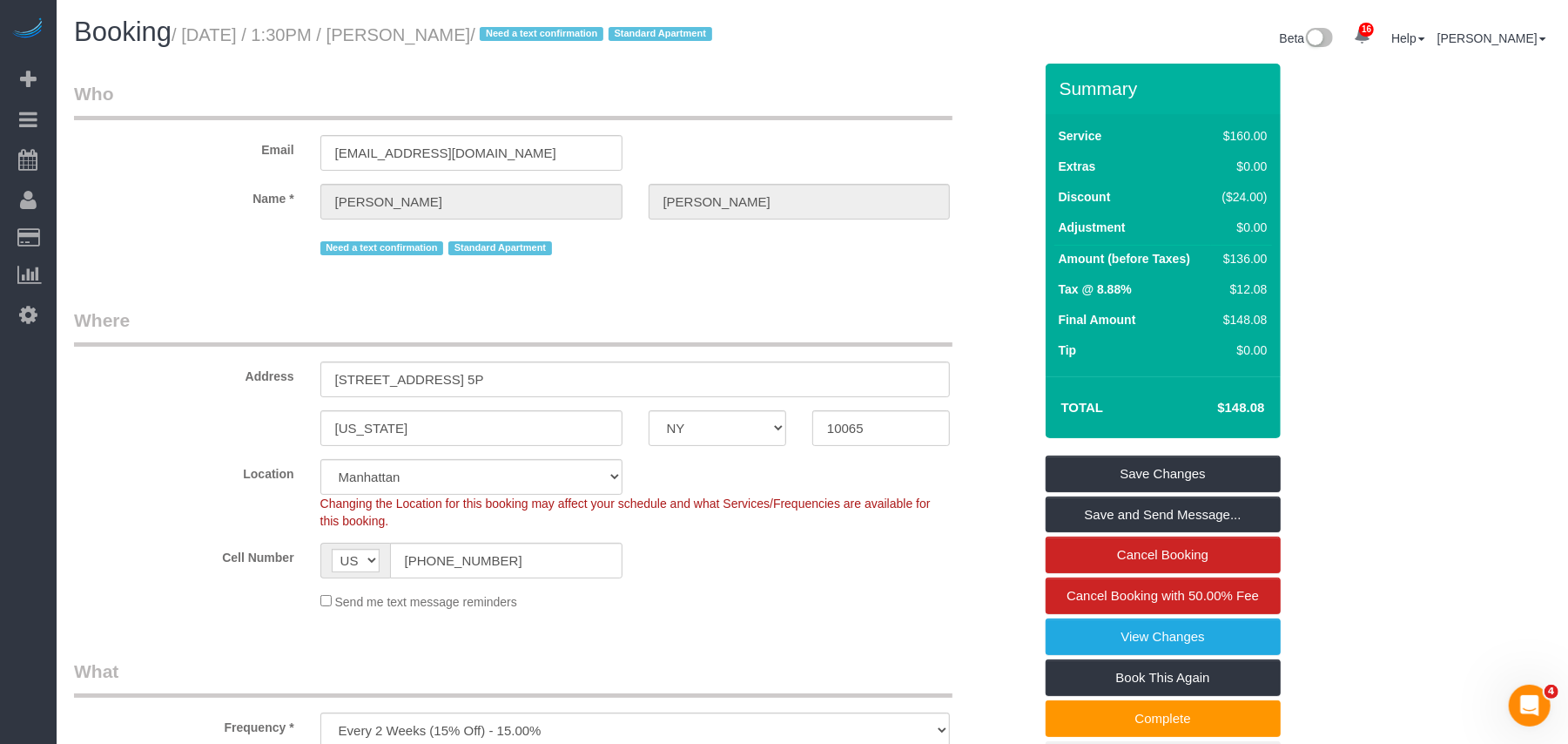
drag, startPoint x: 548, startPoint y: 41, endPoint x: 186, endPoint y: 32, distance: 362.1
click at [186, 32] on small "/ September 11, 2025 / 1:30PM / Robert Frerich / Need a text confirmation Stand…" at bounding box center [444, 35] width 546 height 19
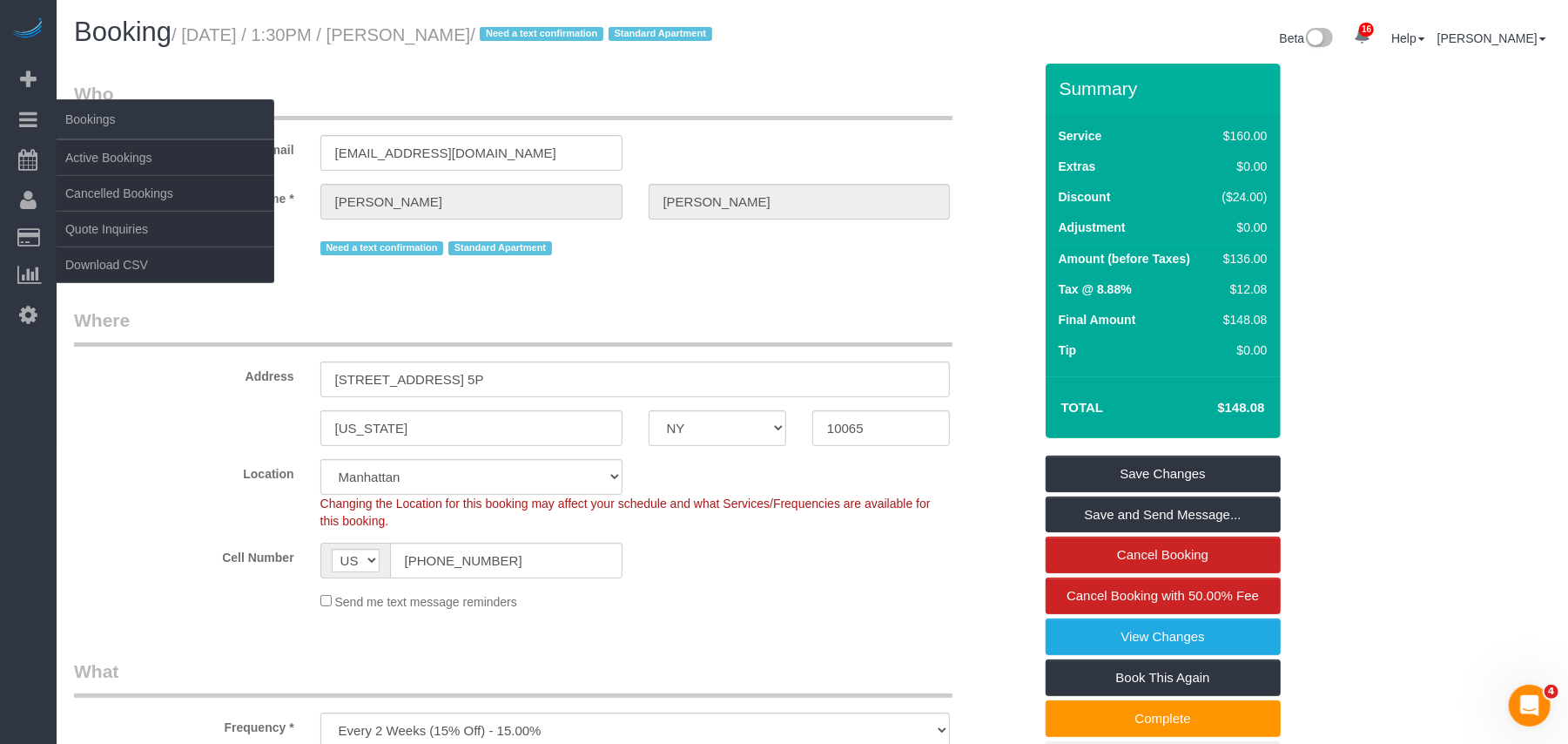
copy small "September 11, 2025 / 1:30PM / Robert Frerich"
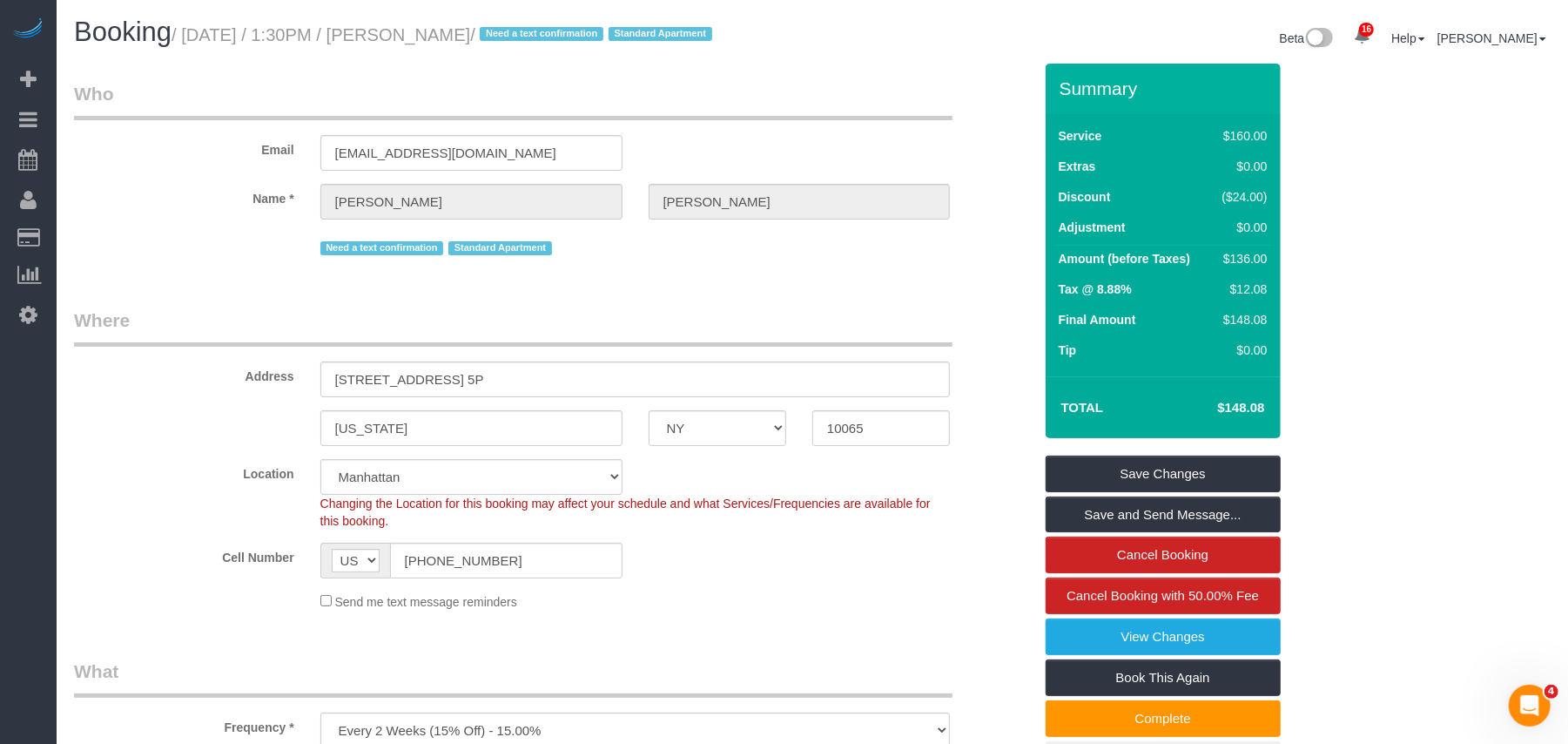
scroll to position [116, 0]
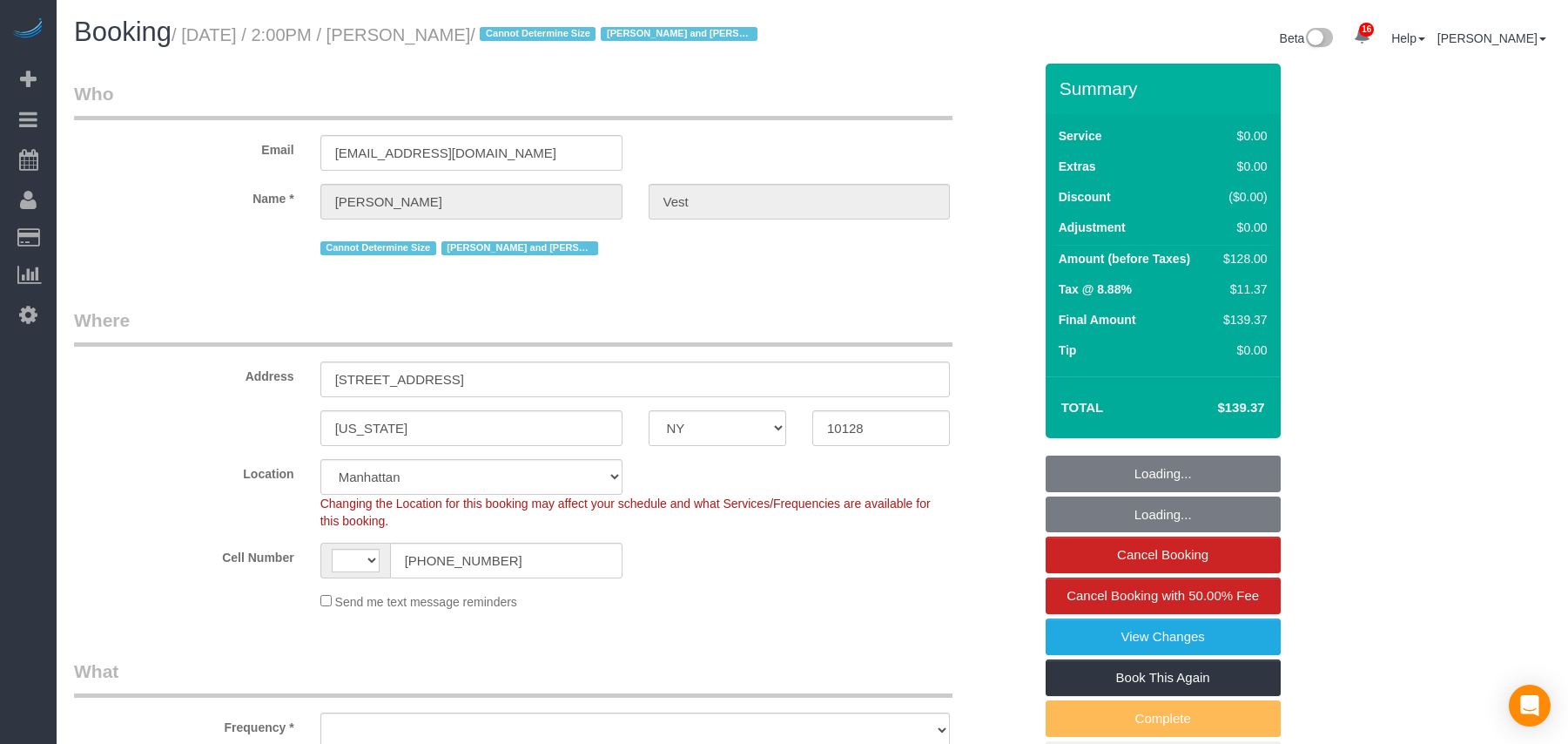
select select "NY"
select select "number:57"
select select "number:74"
select select "number:15"
select select "number:6"
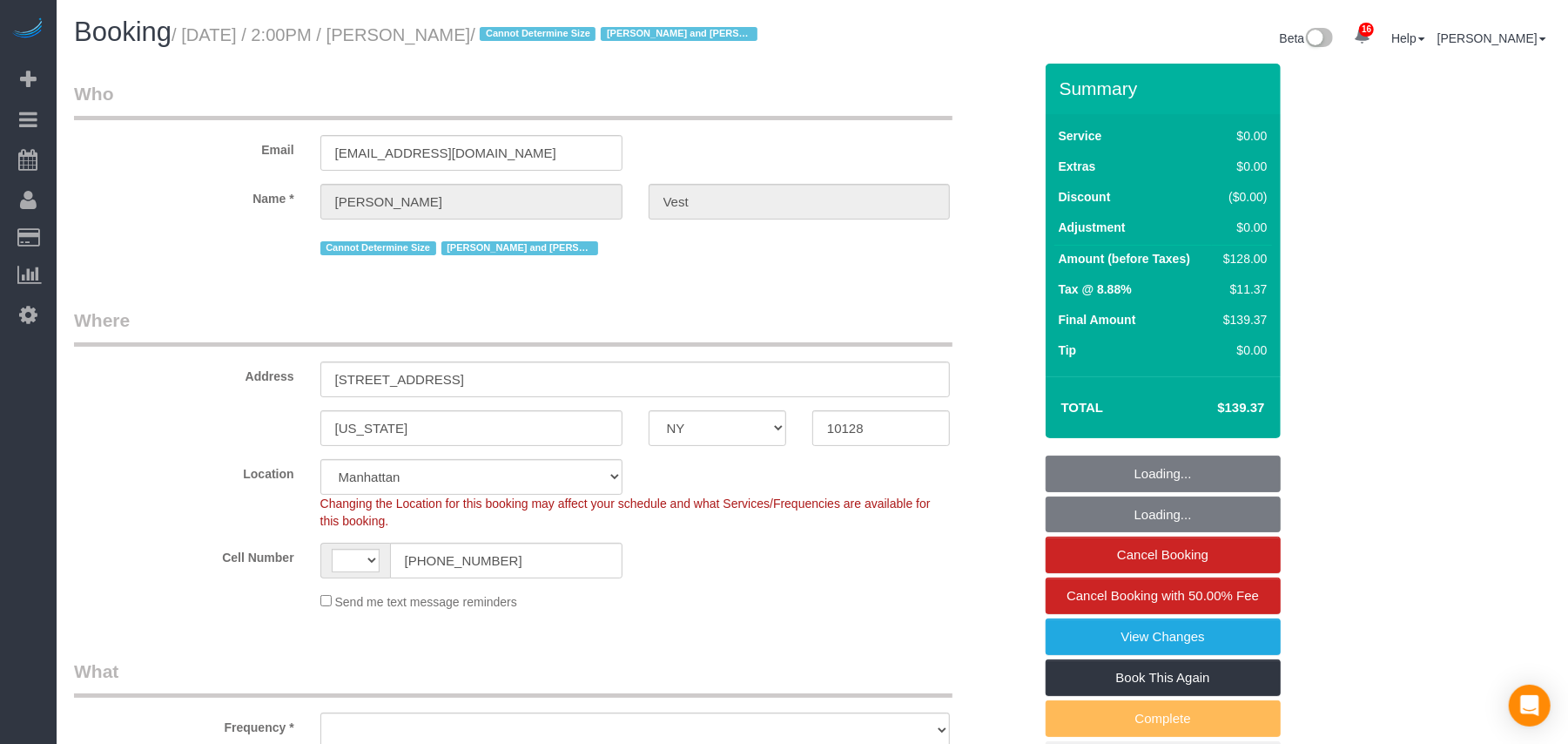
select select "string:[GEOGRAPHIC_DATA]"
select select "object:923"
select select "1"
select select "object:1030"
select select "spot1"
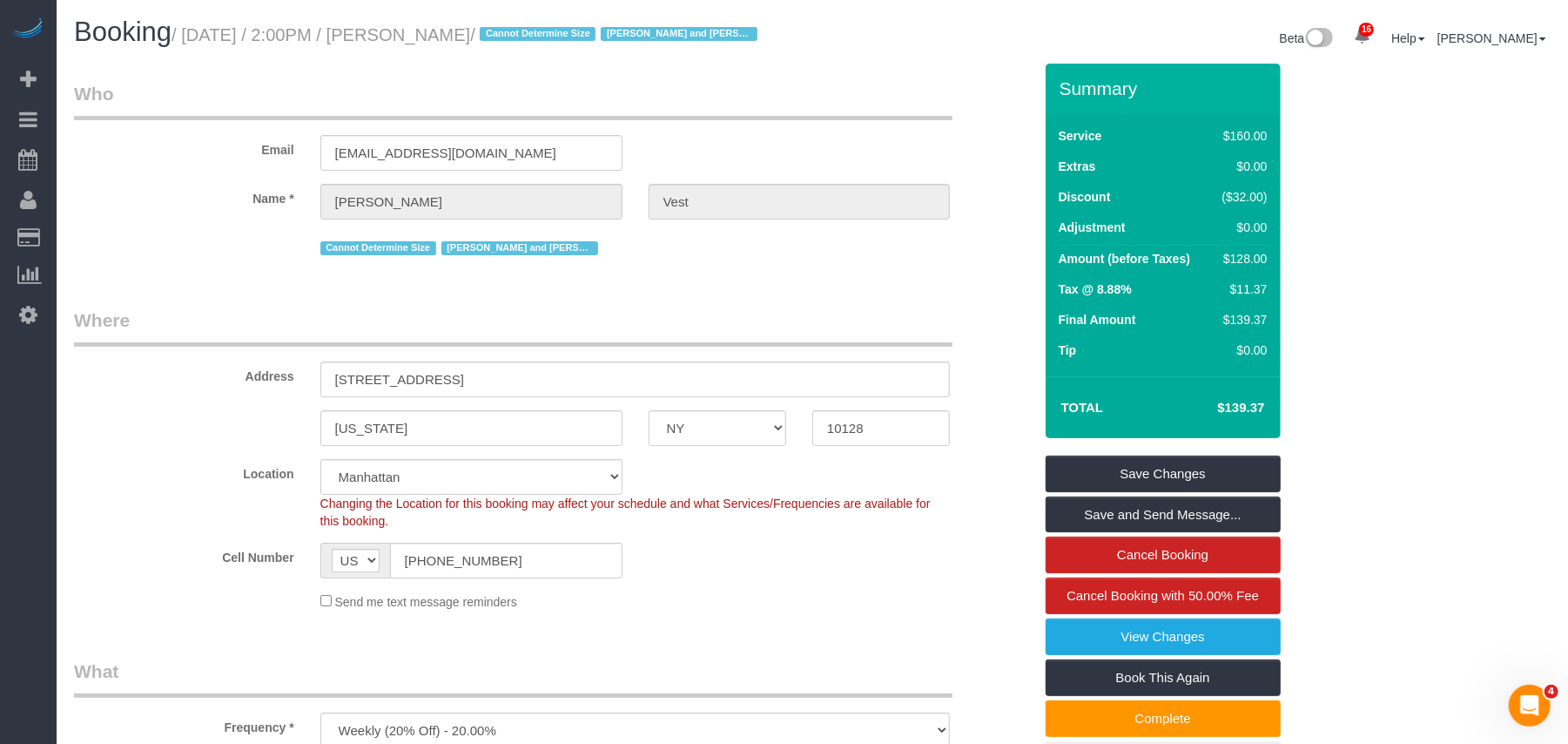
drag, startPoint x: 543, startPoint y: 36, endPoint x: 186, endPoint y: 35, distance: 357.0
click at [186, 35] on small "/ [DATE] / 2:00PM / [PERSON_NAME] / Cannot Determine Size [PERSON_NAME] and [PE…" at bounding box center [467, 35] width 591 height 19
